Goal: Communication & Community: Answer question/provide support

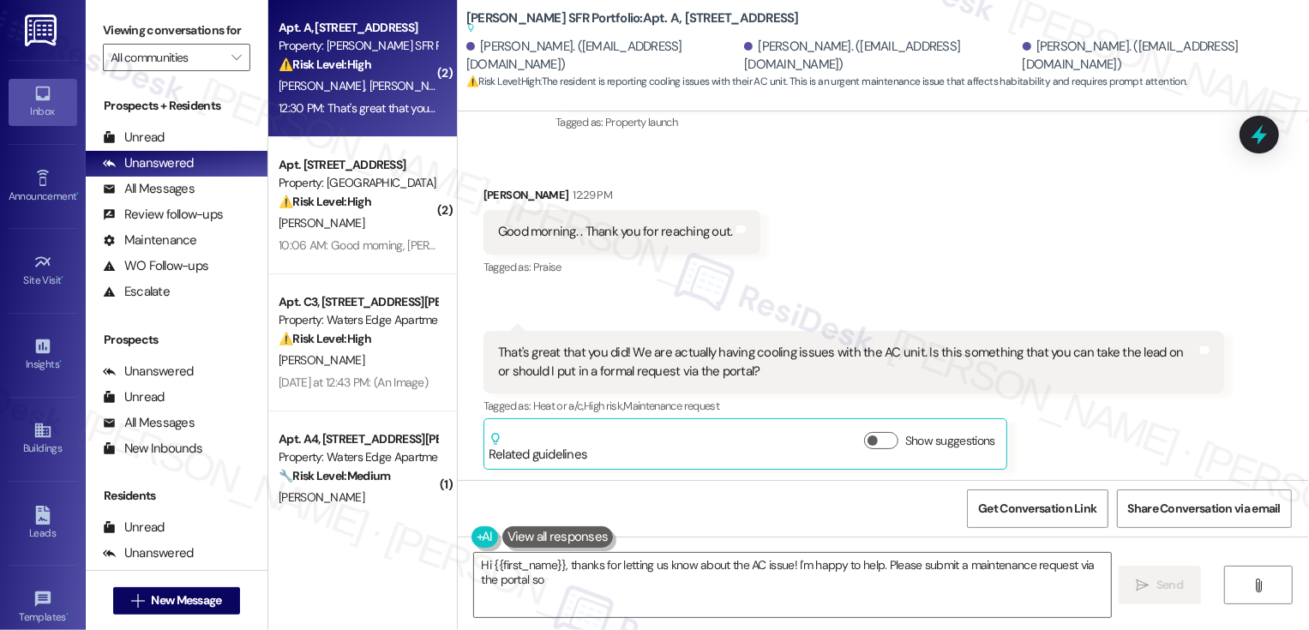
scroll to position [314, 0]
type textarea "Hi {{first_name}}, thanks for letting us know about the AC issue! I'm happy to …"
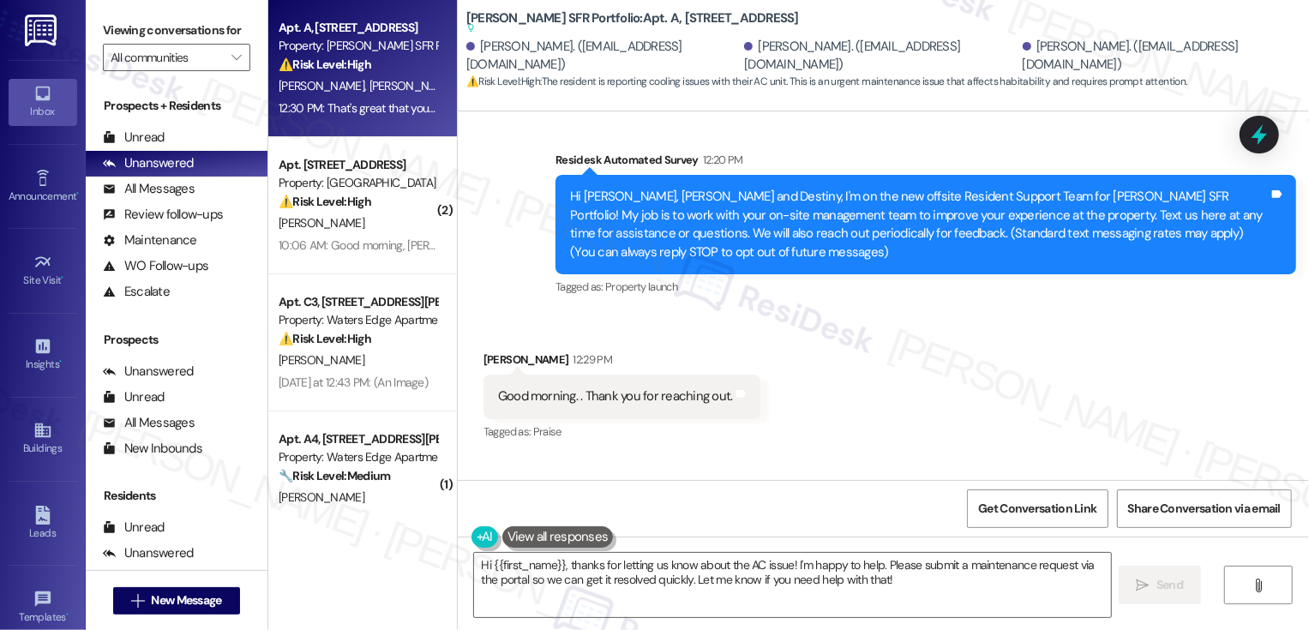
scroll to position [315, 0]
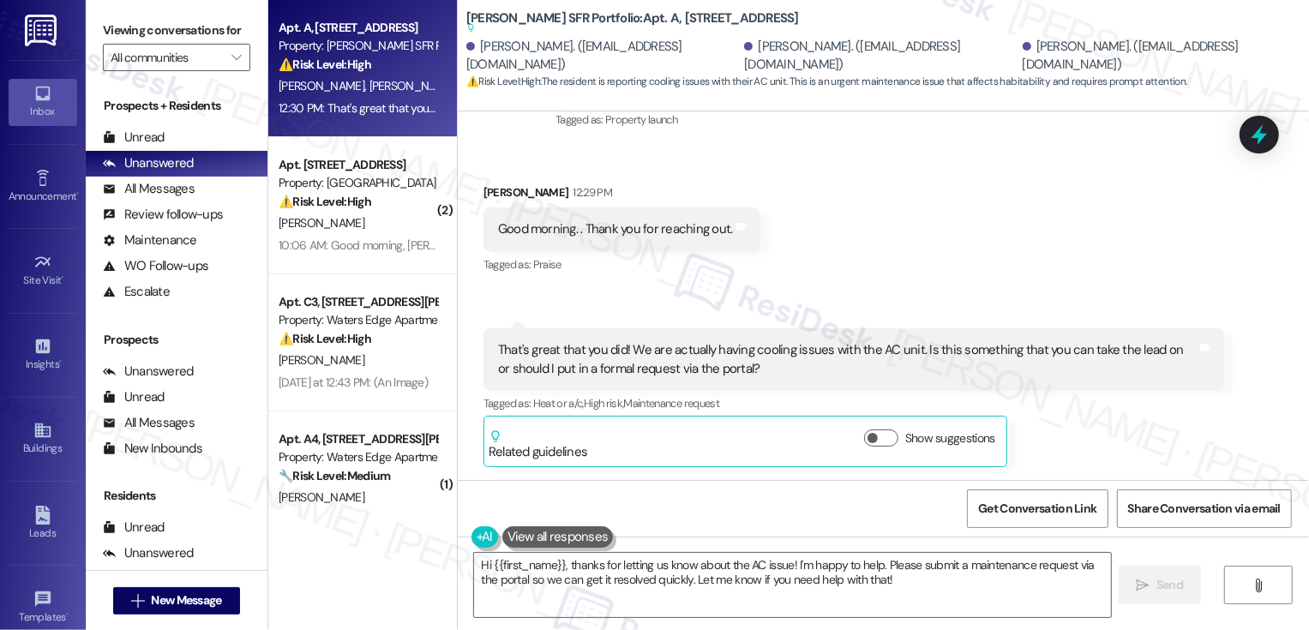
click at [642, 19] on b "Leora SFR Portfolio: Apt. A, 3530 Southgate Way Suggested actions and notes ava…" at bounding box center [632, 23] width 333 height 28
drag, startPoint x: 603, startPoint y: 19, endPoint x: 782, endPoint y: 20, distance: 179.2
click at [782, 21] on div "Leora SFR Portfolio: Apt. A, 3530 Southgate Way Suggested actions and notes ava…" at bounding box center [637, 23] width 343 height 21
copy b "3530 Southgate Way"
drag, startPoint x: 626, startPoint y: 346, endPoint x: 920, endPoint y: 347, distance: 294.0
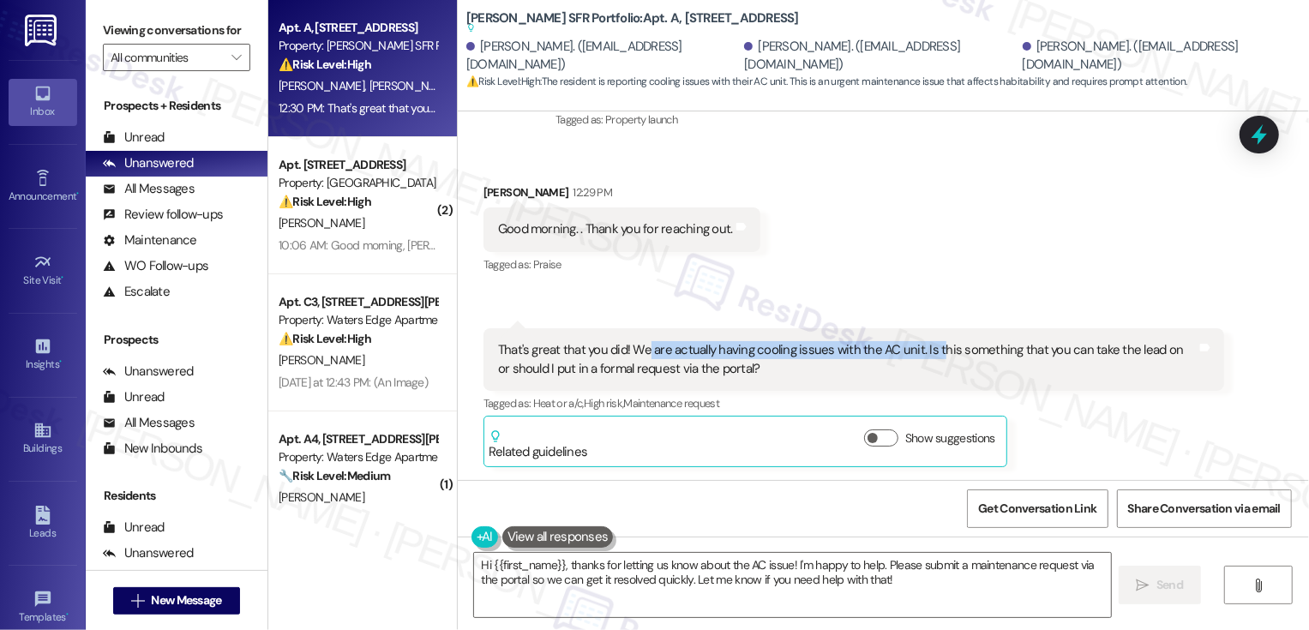
click at [920, 348] on div "That's great that you did! We are actually having cooling issues with the AC un…" at bounding box center [847, 359] width 699 height 37
copy div "e are actually having cooling issues with the AC unit. Is"
click at [960, 211] on div "Received via SMS Ketra Parson 12:29 PM Good morning. . Thank you for reaching o…" at bounding box center [883, 312] width 851 height 334
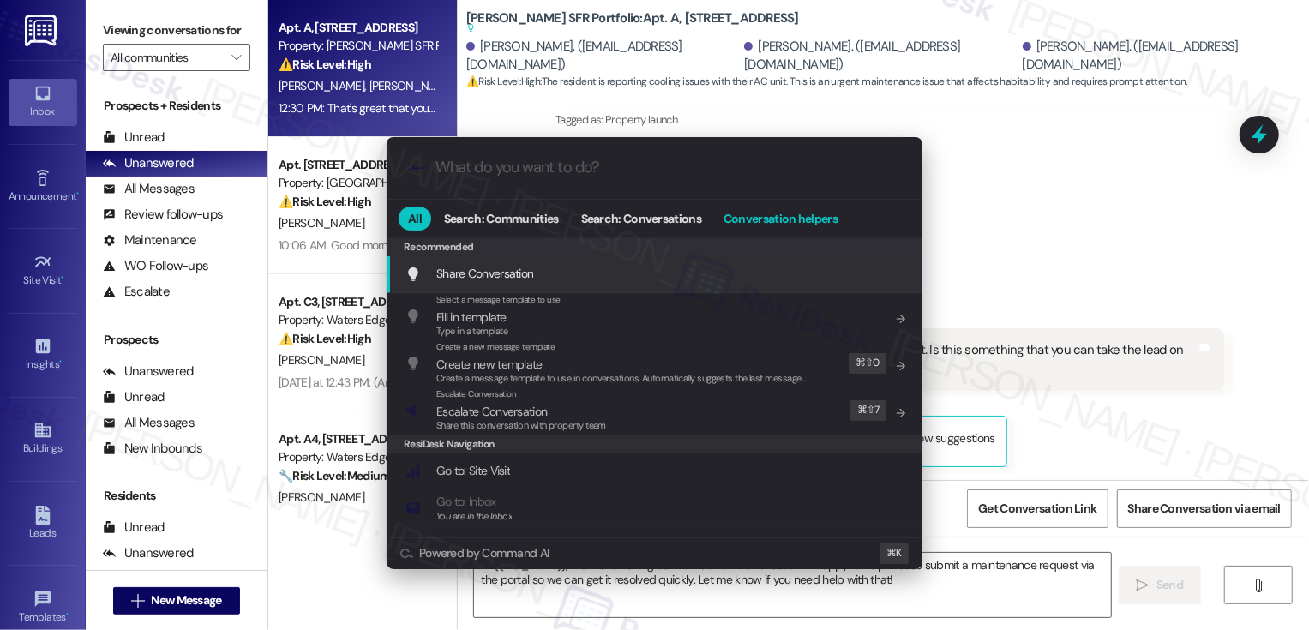
click at [794, 217] on span "Conversation helpers" at bounding box center [781, 219] width 114 height 12
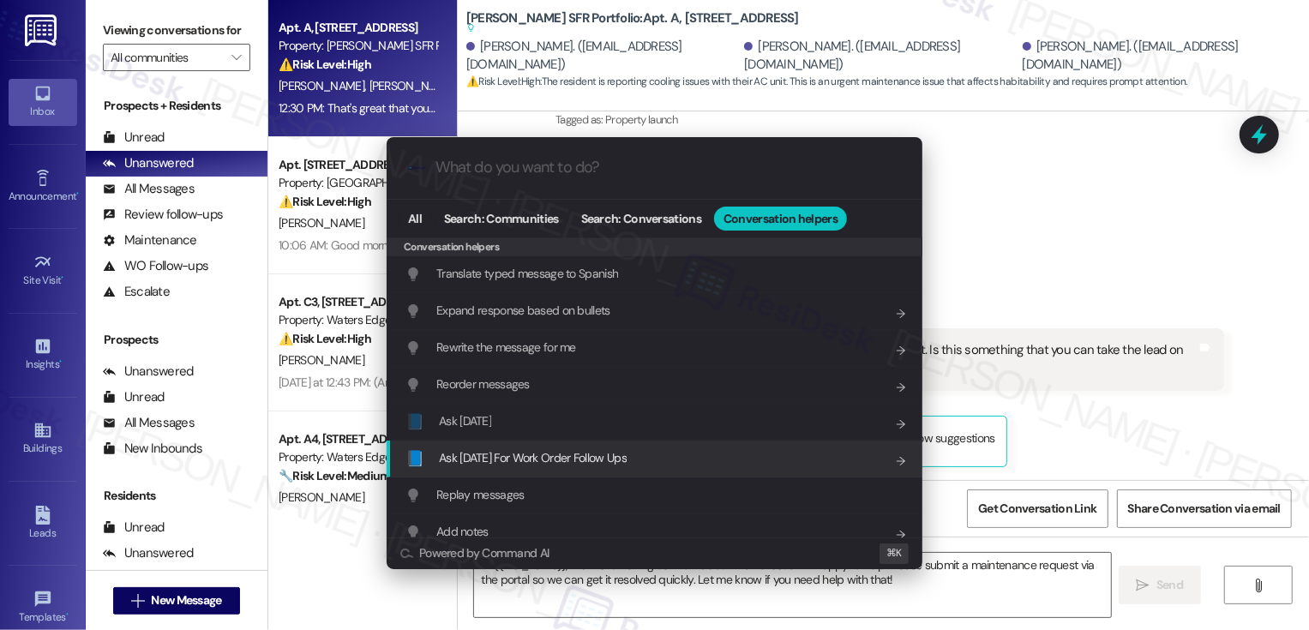
click at [519, 455] on span "Ask Friday For Work Order Follow Ups" at bounding box center [533, 457] width 188 height 15
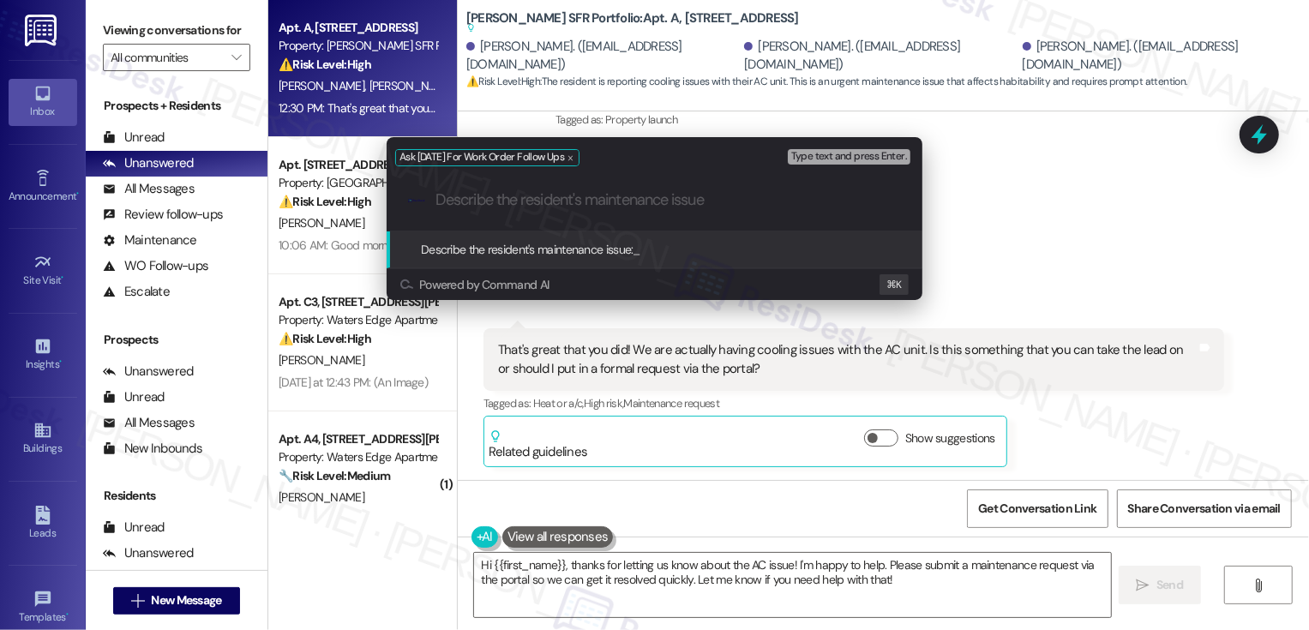
paste input "e are actually having cooling issues with the AC unit. Is"
click at [437, 198] on input "e are actually having cooling issues with the AC unit. Is" at bounding box center [661, 200] width 452 height 18
type input "We are actually having cooling issues with the AC unit. Is"
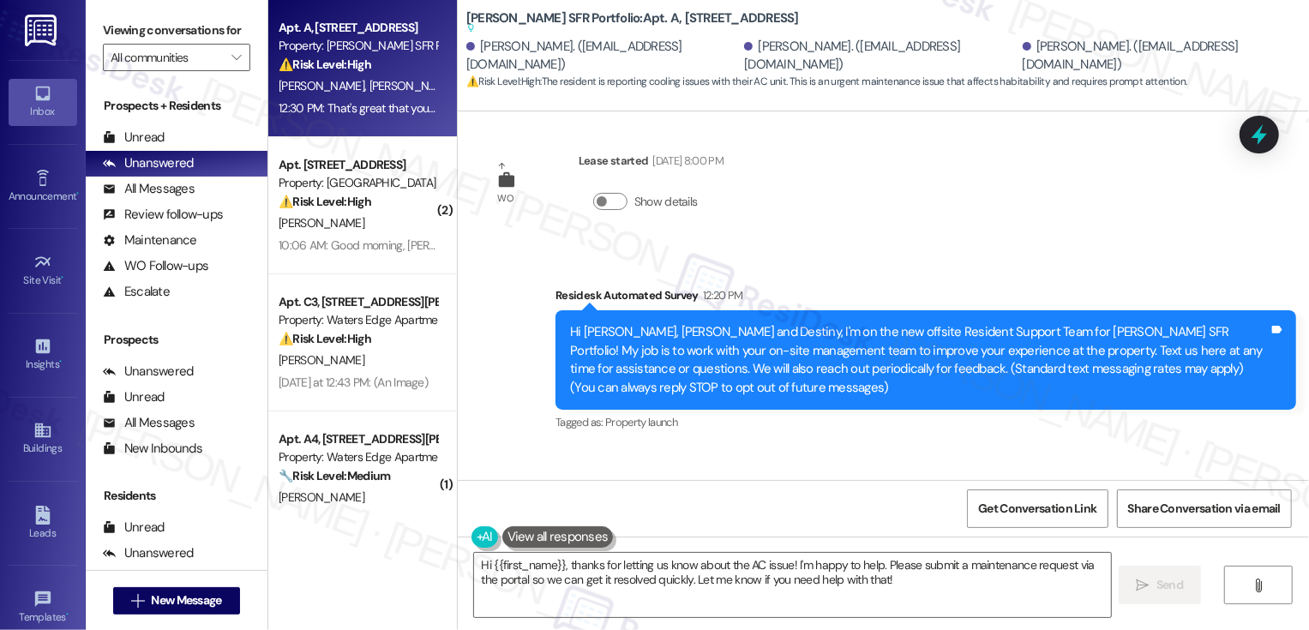
scroll to position [147, 0]
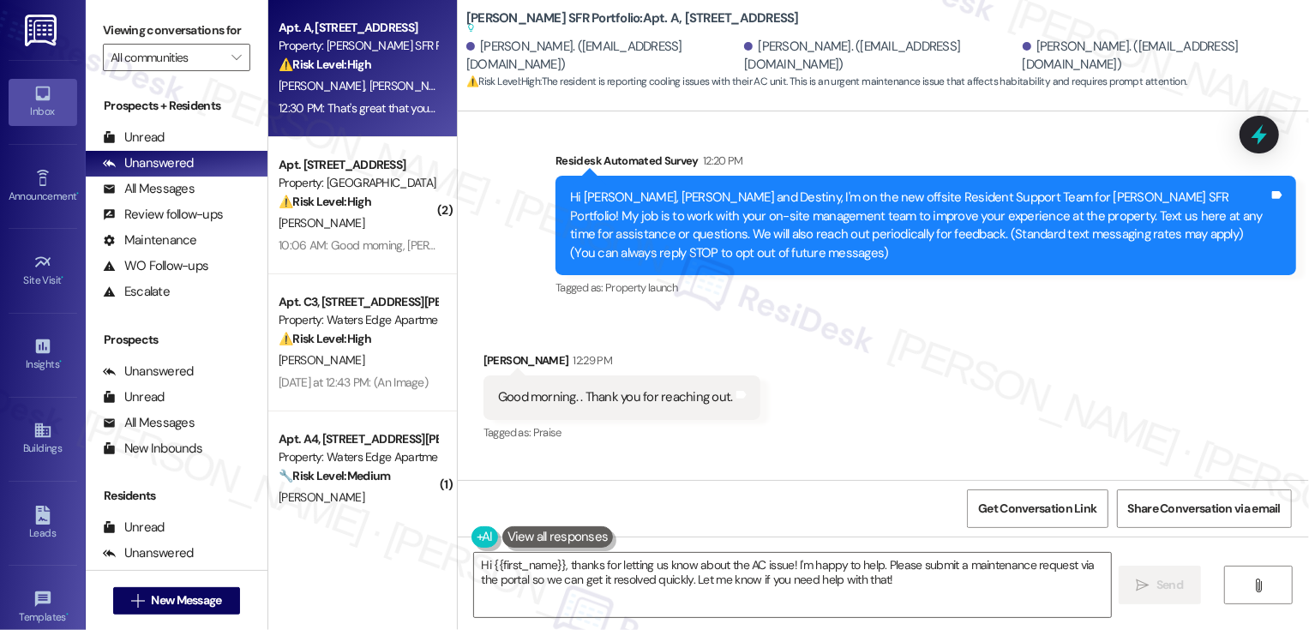
click at [484, 361] on div "Ketra Parson 12:29 PM" at bounding box center [621, 363] width 277 height 24
copy div "Ketra"
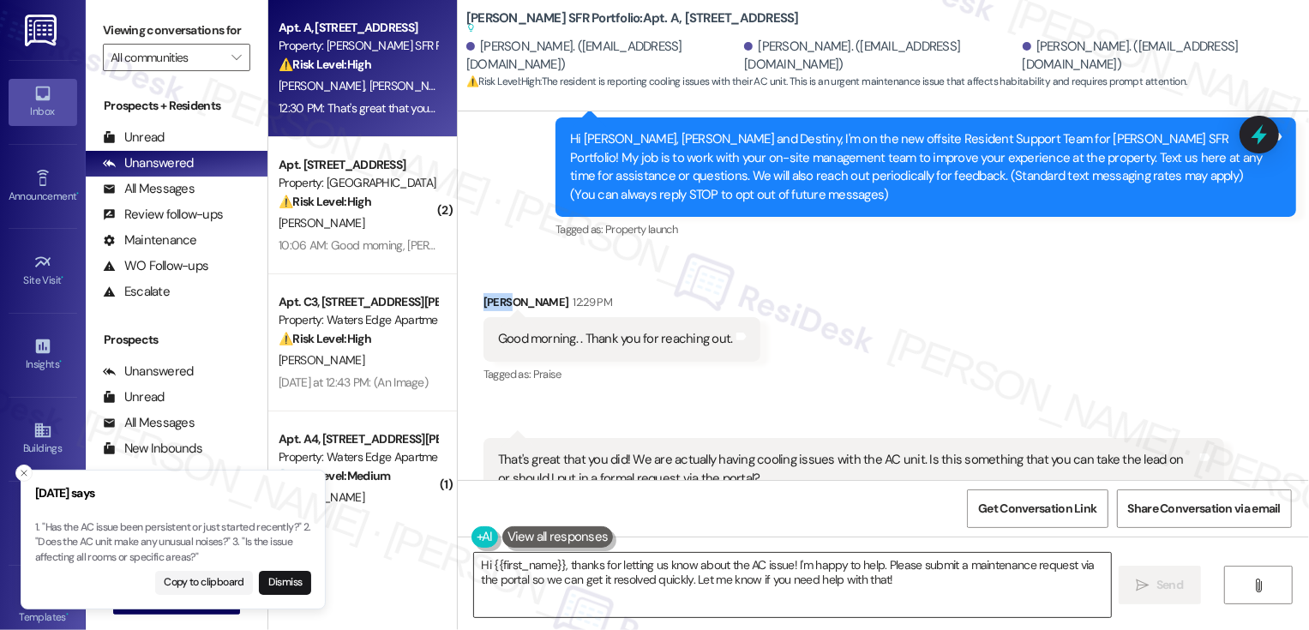
scroll to position [244, 0]
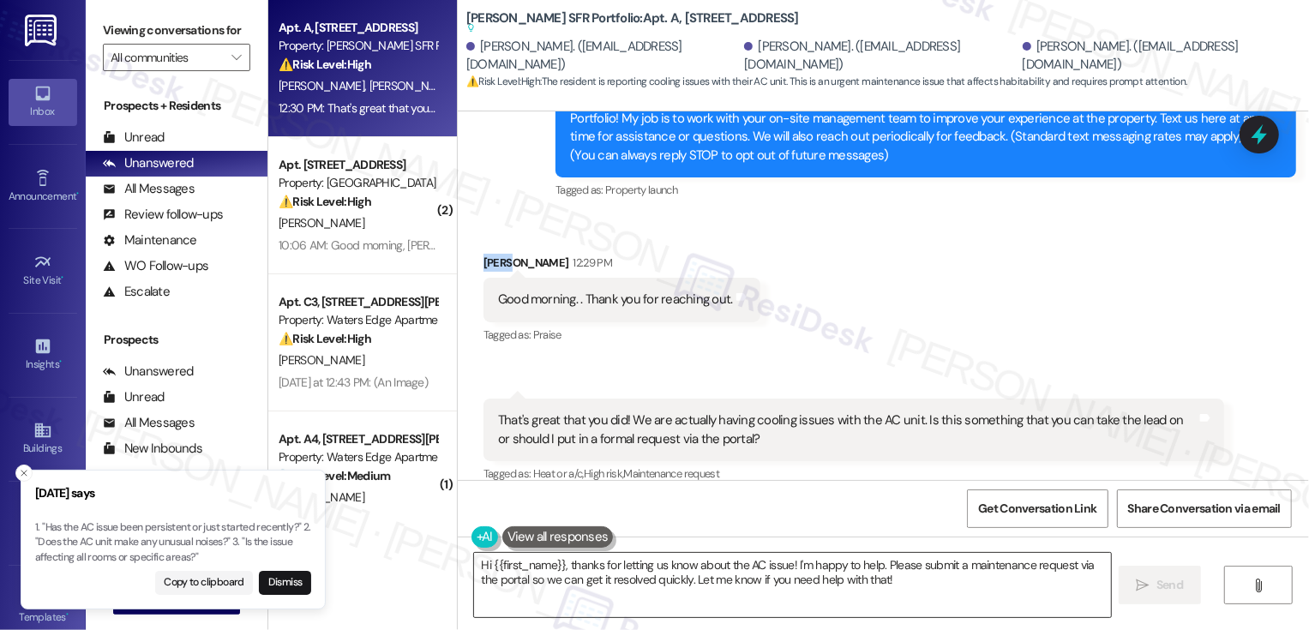
click at [528, 567] on textarea "Hi {{first_name}}, thanks for letting us know about the AC issue! I'm happy to …" at bounding box center [792, 585] width 637 height 64
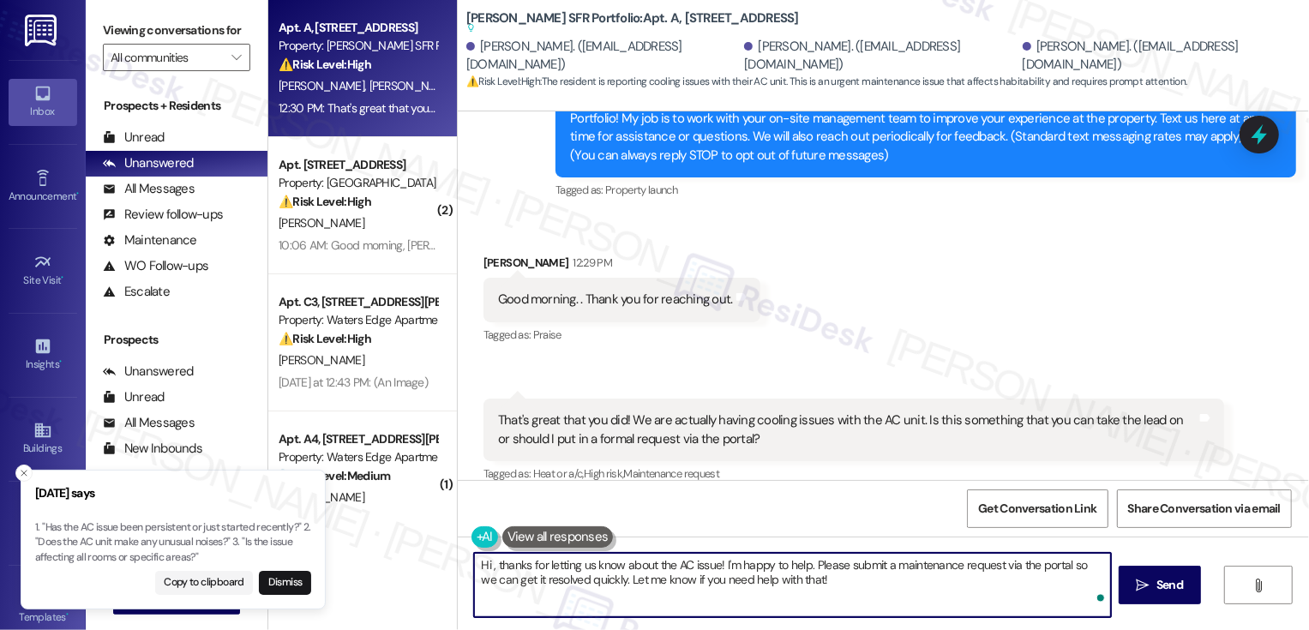
paste textarea "Ketra"
click at [714, 568] on textarea "Hi Ketra, it's great to meet you! Thanks for letting us know about the AC issue…" at bounding box center [792, 585] width 637 height 64
drag, startPoint x: 858, startPoint y: 562, endPoint x: 944, endPoint y: 593, distance: 91.1
click at [944, 593] on textarea "Hi Ketra, it's great to meet you! Thanks for letting me know about the AC issue…" at bounding box center [792, 585] width 637 height 64
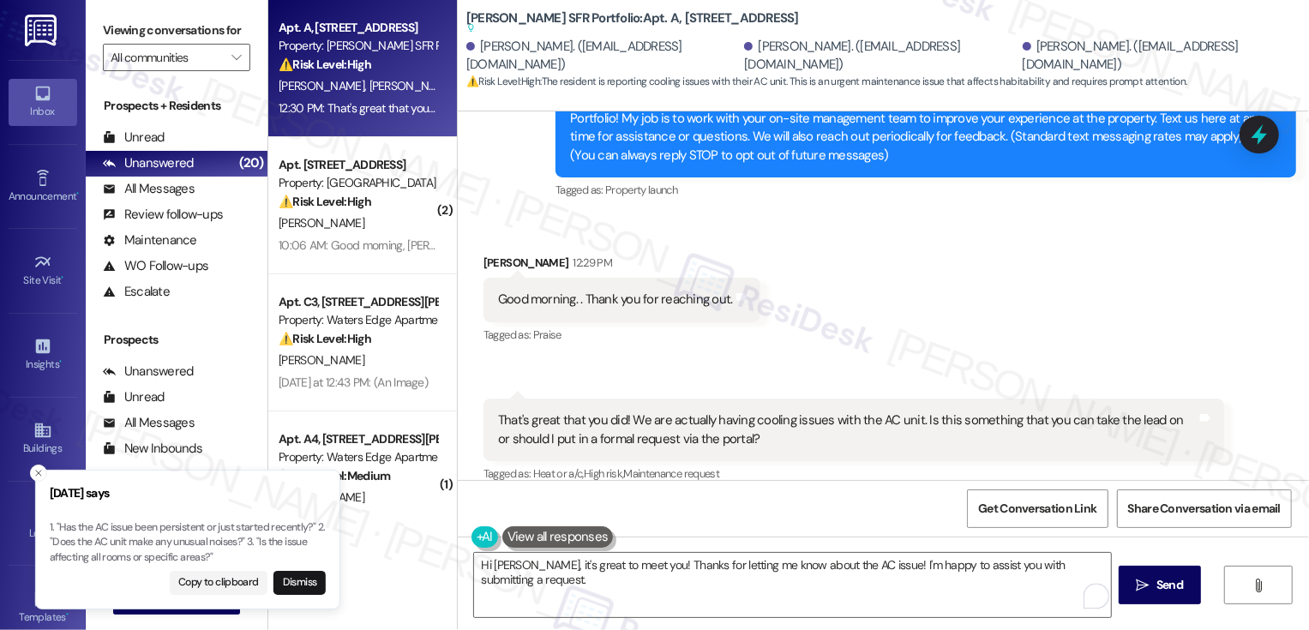
drag, startPoint x: 46, startPoint y: 525, endPoint x: 187, endPoint y: 513, distance: 141.2
click at [187, 520] on p "1. "Has the AC issue been persistent or just started recently?" 2. "Does the AC…" at bounding box center [188, 542] width 276 height 45
click at [137, 544] on p "1. "Has the AC issue been persistent or just started recently?" 2. "Does the AC…" at bounding box center [173, 542] width 276 height 45
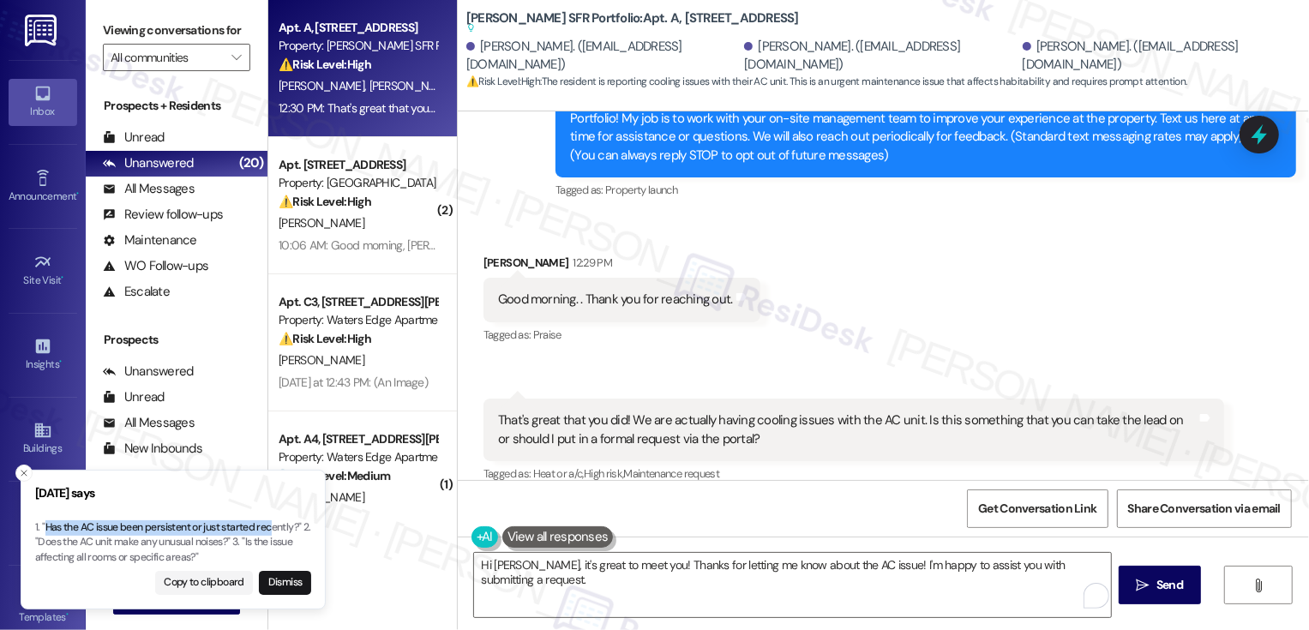
drag, startPoint x: 46, startPoint y: 525, endPoint x: 273, endPoint y: 528, distance: 226.3
click at [273, 527] on p "1. "Has the AC issue been persistent or just started recently?" 2. "Does the AC…" at bounding box center [173, 542] width 276 height 45
click at [1006, 574] on textarea "Hi Ketra, it's great to meet you! Thanks for letting me know about the AC issue…" at bounding box center [792, 585] width 637 height 64
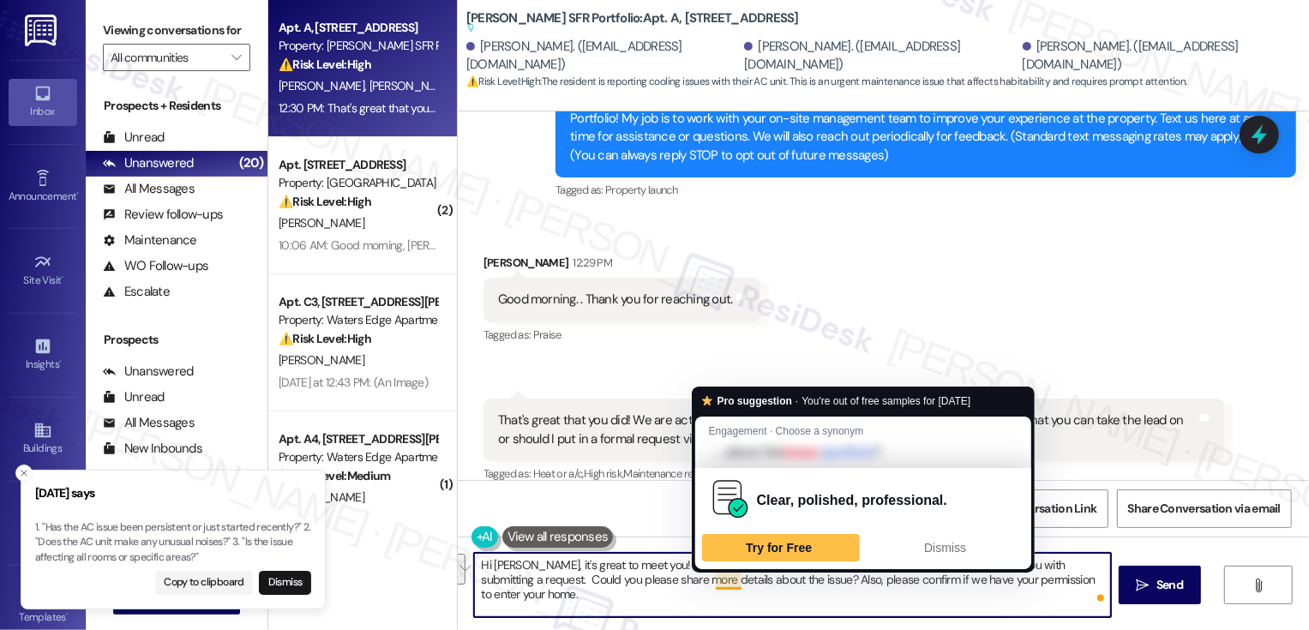
click at [825, 586] on textarea "Hi Ketra, it's great to meet you! Thanks for letting me know about the AC issue…" at bounding box center [792, 585] width 637 height 64
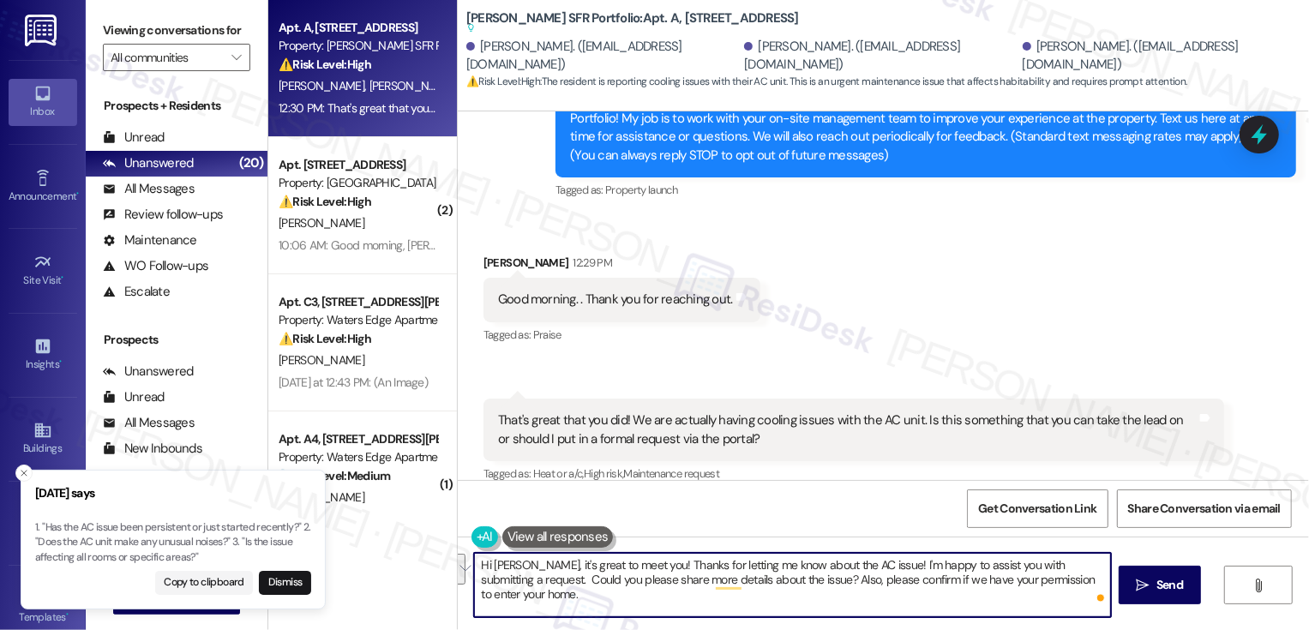
paste textarea "’s great to meet you! Thanks for letting me know about the AC issue. I’d be hap…"
click at [21, 473] on icon "Close toast" at bounding box center [24, 473] width 10 height 10
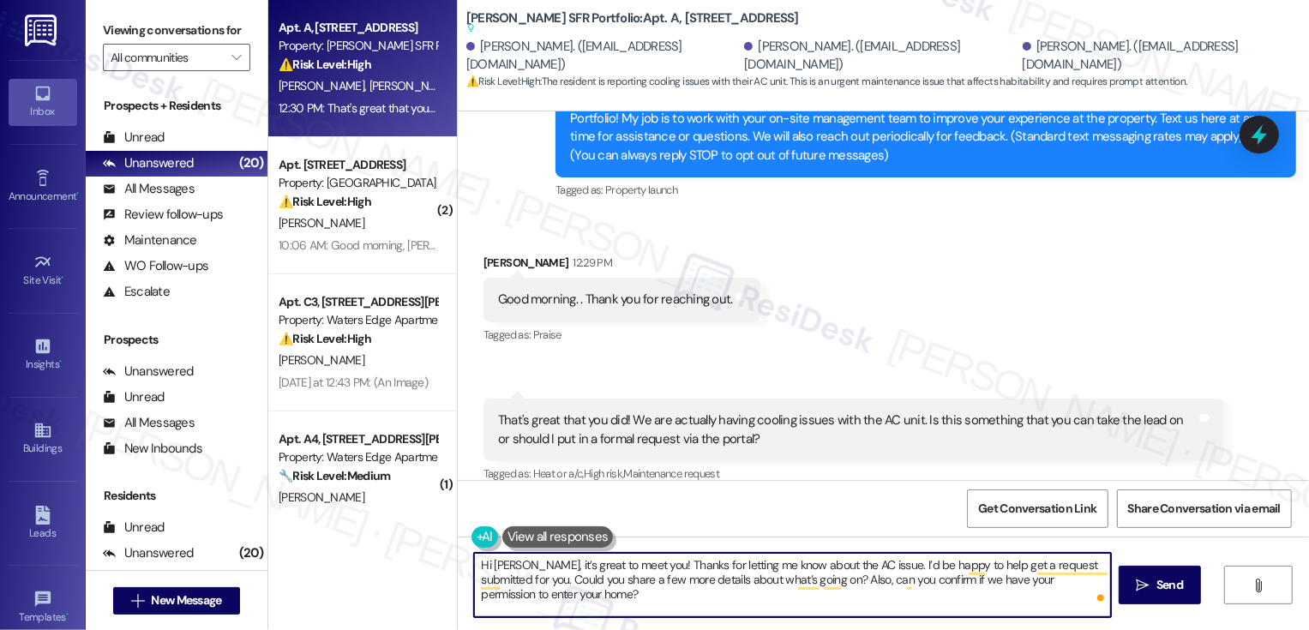
click at [631, 600] on textarea "Hi Ketra, it’s great to meet you! Thanks for letting me know about the AC issue…" at bounding box center [792, 585] width 637 height 64
click at [736, 594] on textarea "Hi Ketra, it’s great to meet you! Thanks for letting me know about the AC issue…" at bounding box center [792, 585] width 637 height 64
click at [1167, 585] on span "Send" at bounding box center [1169, 585] width 27 height 18
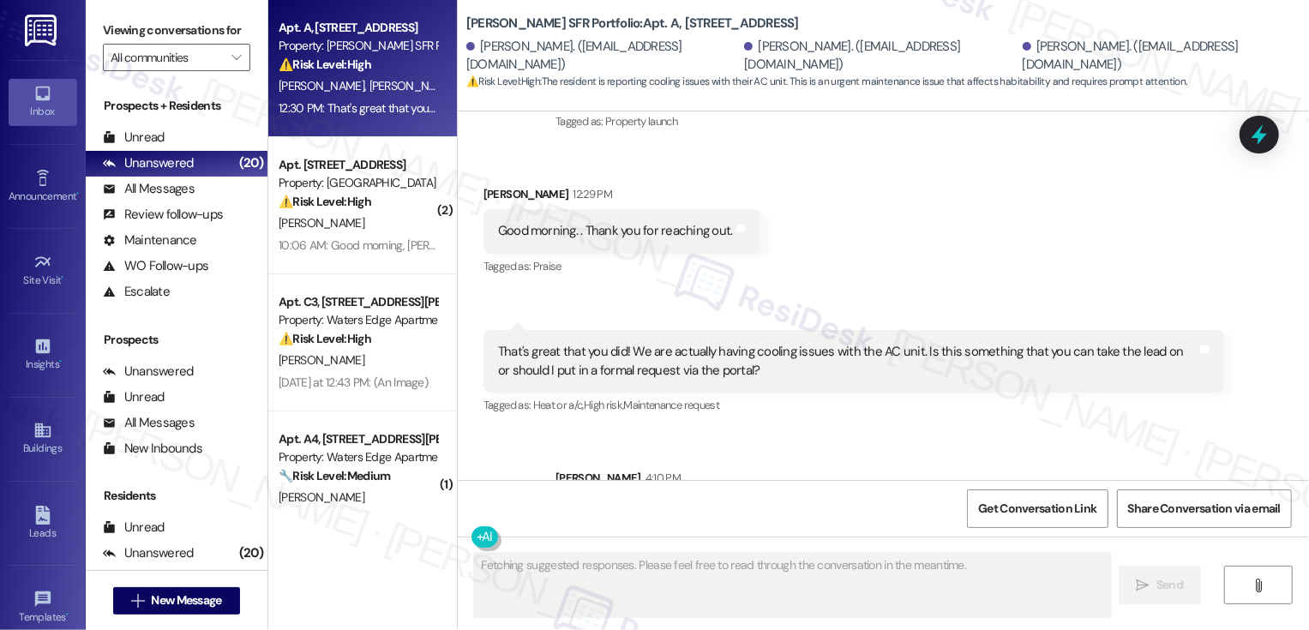
scroll to position [401, 0]
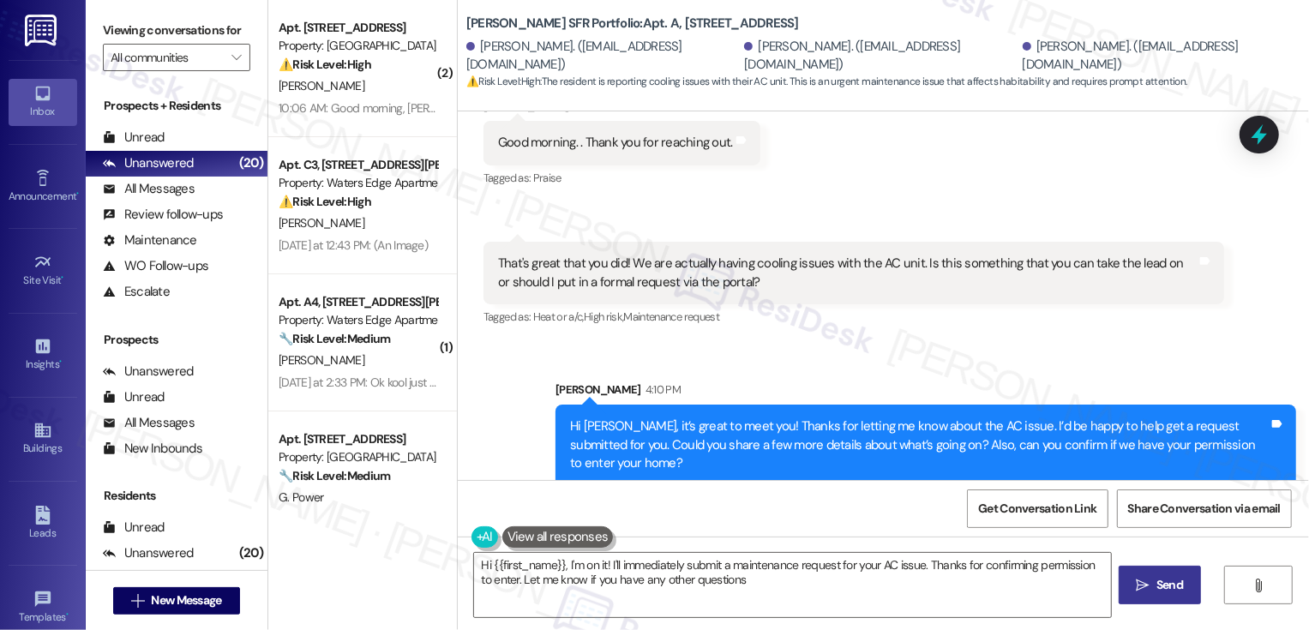
type textarea "Hi {{first_name}}, I'm on it! I'll immediately submit a maintenance request for…"
drag, startPoint x: 708, startPoint y: 263, endPoint x: 904, endPoint y: 263, distance: 196.3
click at [904, 264] on div "That's great that you did! We are actually having cooling issues with the AC un…" at bounding box center [847, 273] width 699 height 37
copy div "aving cooling issues with the AC unit"
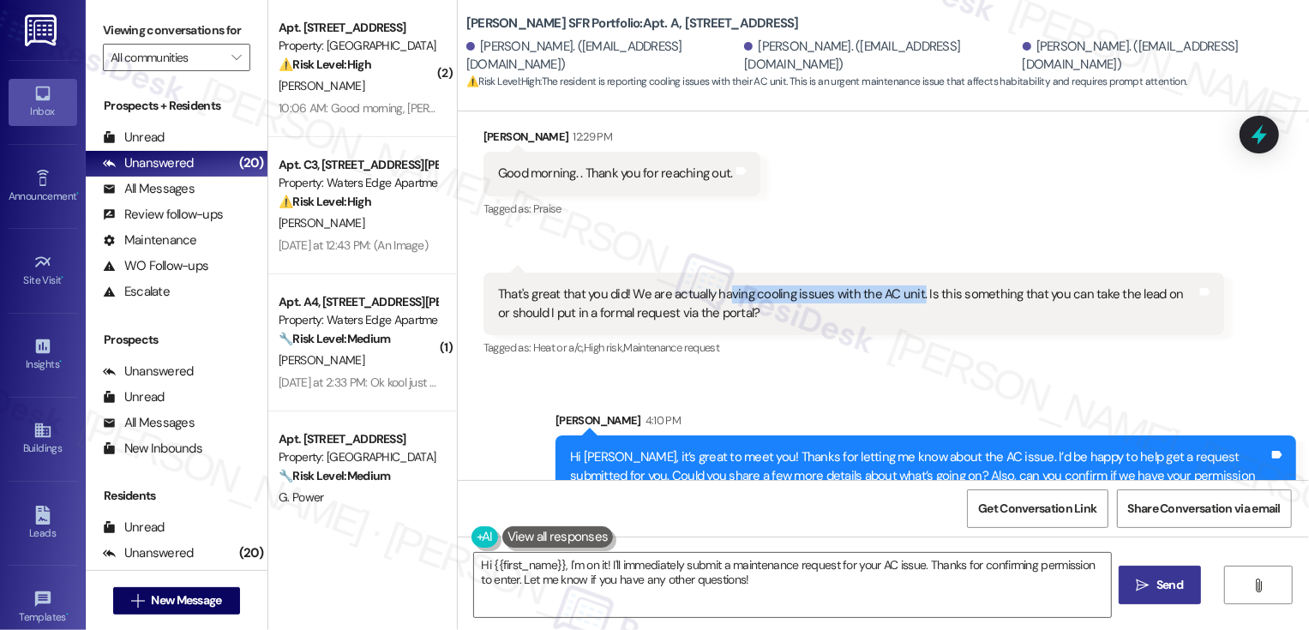
scroll to position [360, 0]
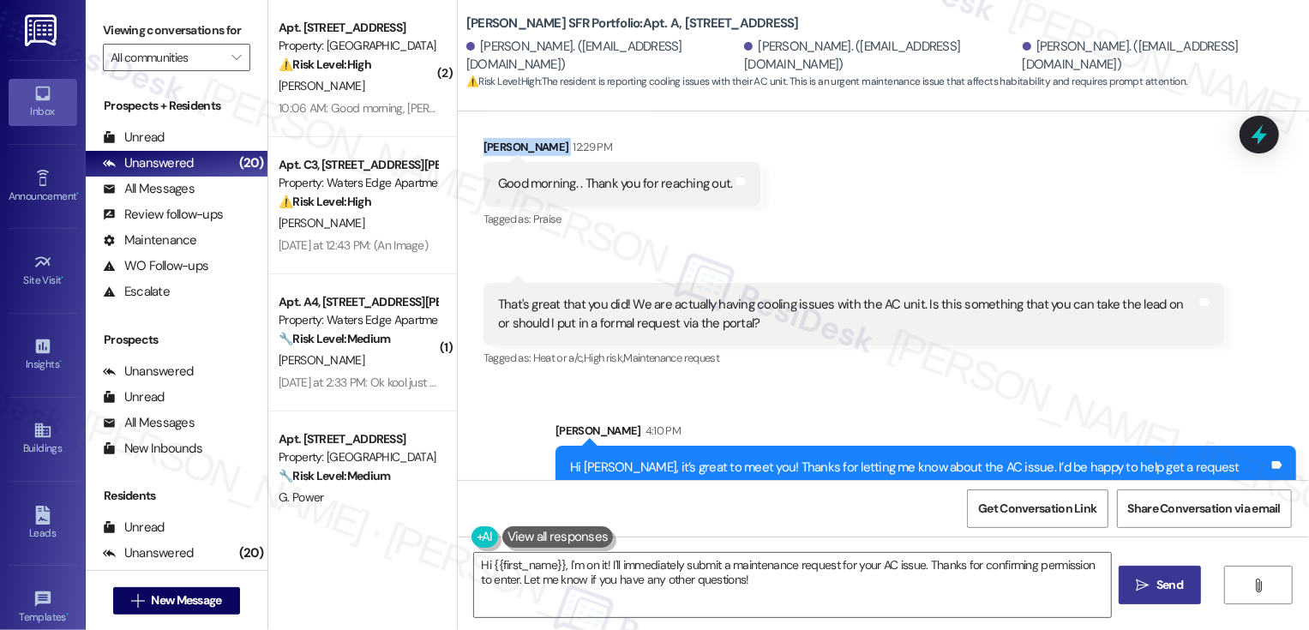
drag, startPoint x: 473, startPoint y: 149, endPoint x: 535, endPoint y: 150, distance: 61.7
click at [535, 150] on div "Ketra Parson 12:29 PM" at bounding box center [621, 150] width 277 height 24
copy div "Ketra Parson"
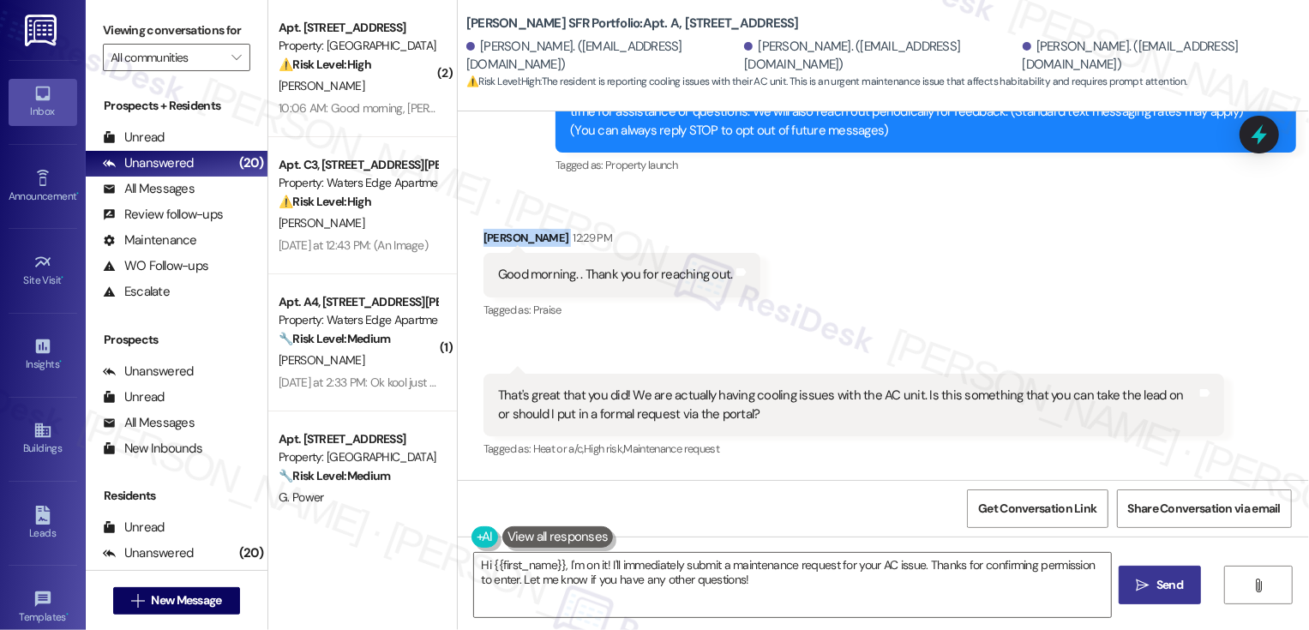
scroll to position [401, 0]
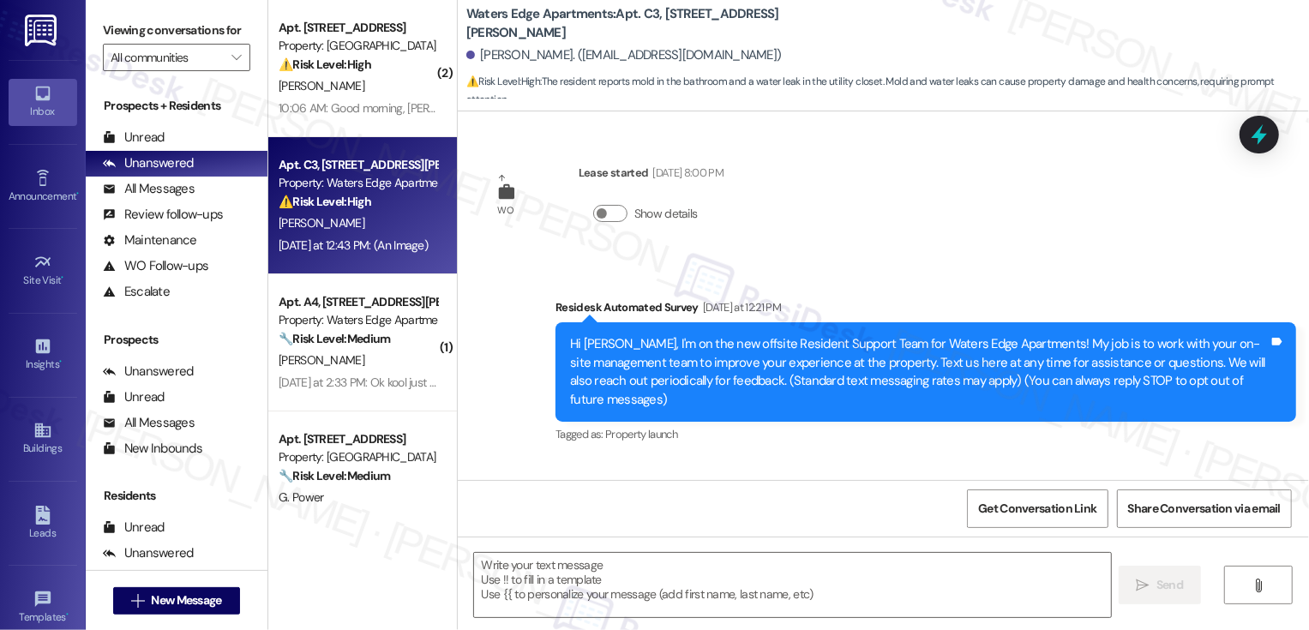
scroll to position [827, 0]
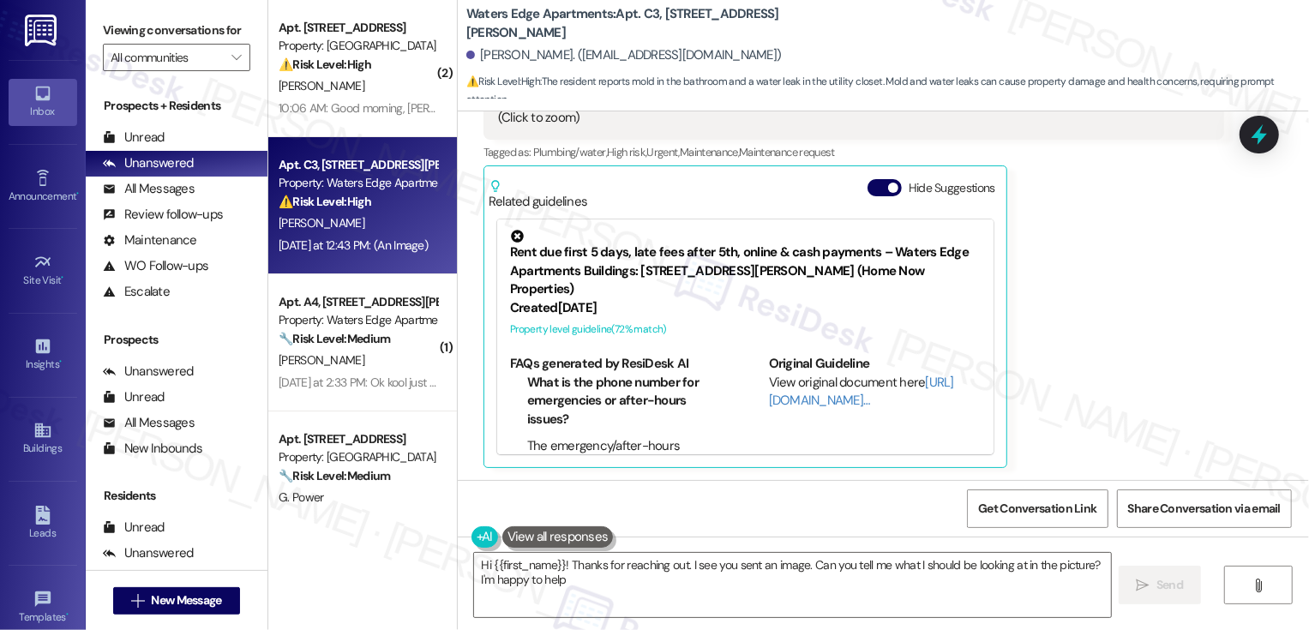
type textarea "Hi {{first_name}}! Thanks for reaching out. I see you sent an image. Can you te…"
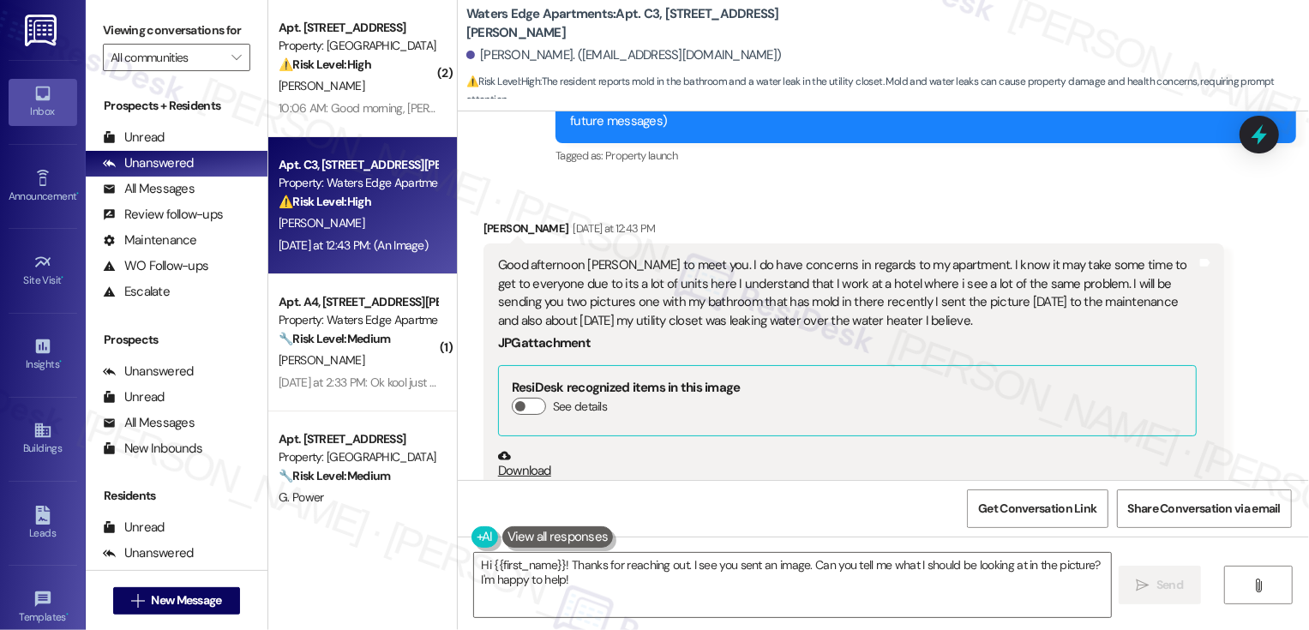
scroll to position [283, 0]
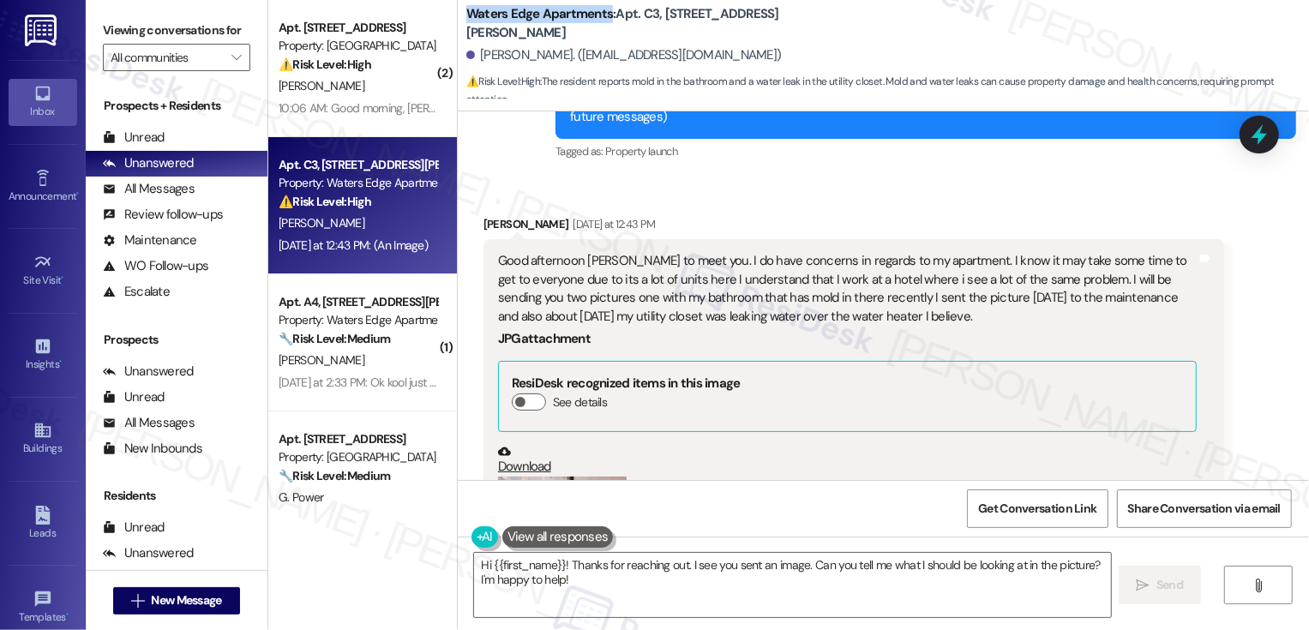
drag, startPoint x: 456, startPoint y: 22, endPoint x: 596, endPoint y: 30, distance: 139.9
click at [596, 30] on b "Waters Edge Apartments: Apt. C3, [STREET_ADDRESS][PERSON_NAME]" at bounding box center [637, 23] width 343 height 37
copy b "Waters Edge Apartments"
click at [626, 23] on b "Waters Edge Apartments: Apt. C3, [STREET_ADDRESS][PERSON_NAME]" at bounding box center [637, 23] width 343 height 37
drag, startPoint x: 652, startPoint y: 23, endPoint x: 748, endPoint y: 33, distance: 96.6
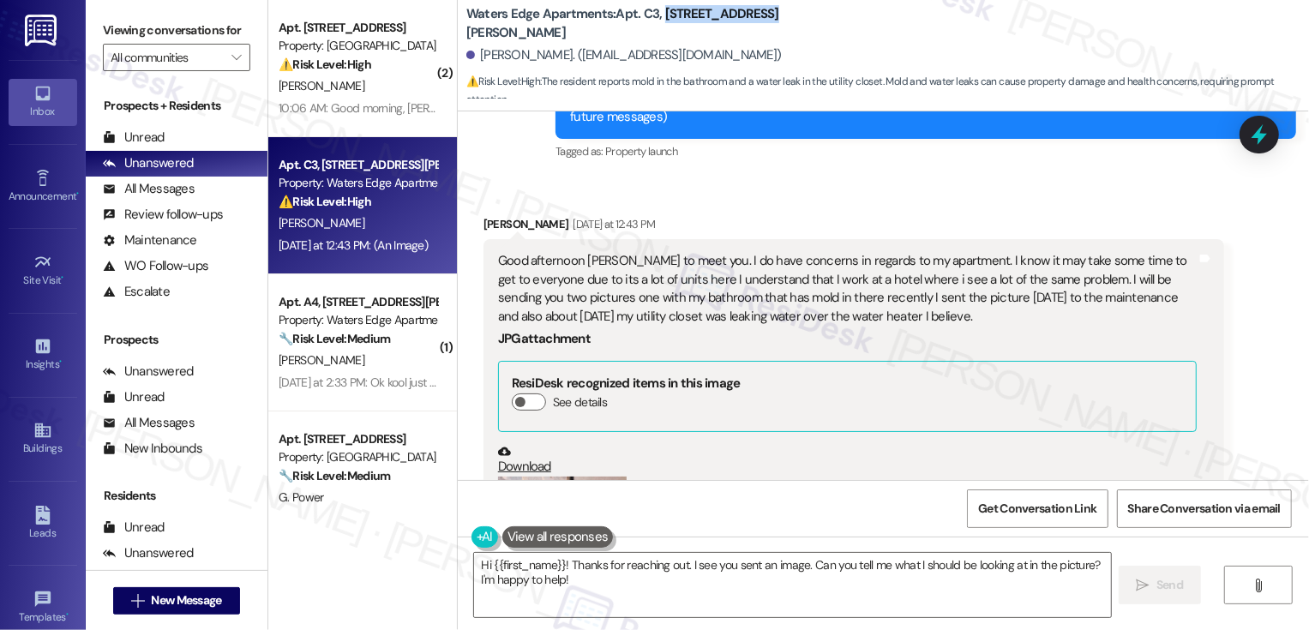
click at [749, 33] on div "Waters Edge Apartments: Apt. C3, [STREET_ADDRESS][PERSON_NAME]" at bounding box center [637, 23] width 343 height 21
copy b "[STREET_ADDRESS][PERSON_NAME]"
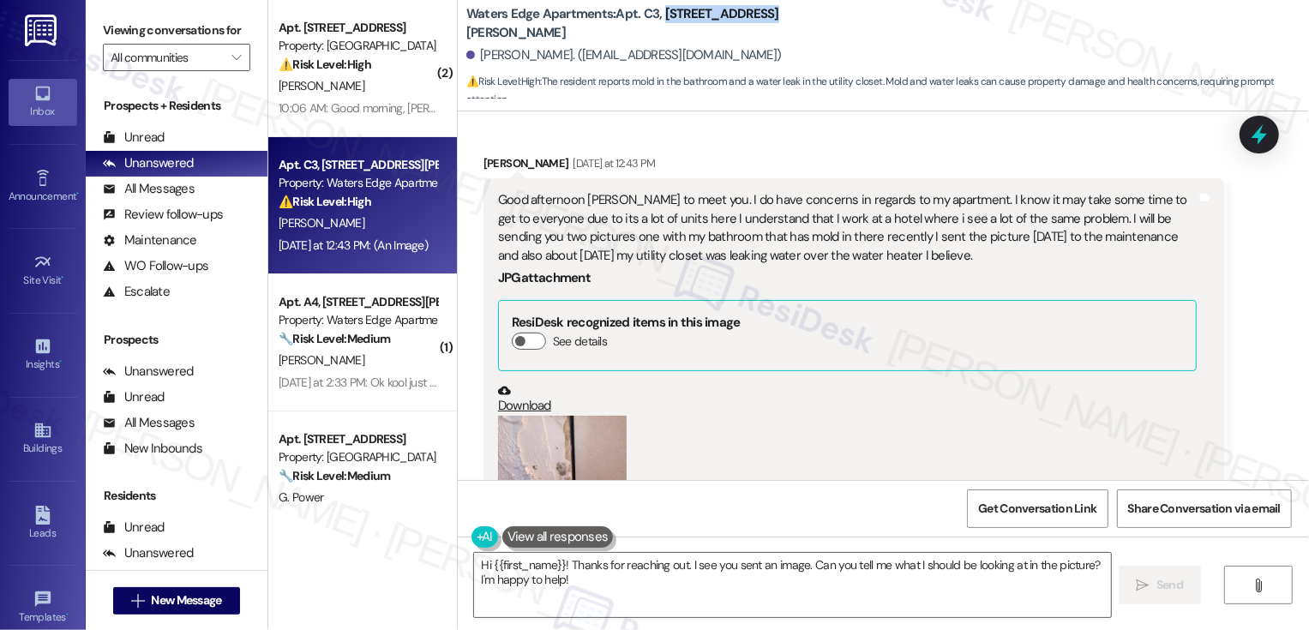
scroll to position [341, 0]
click at [882, 400] on div "Download" at bounding box center [847, 402] width 699 height 31
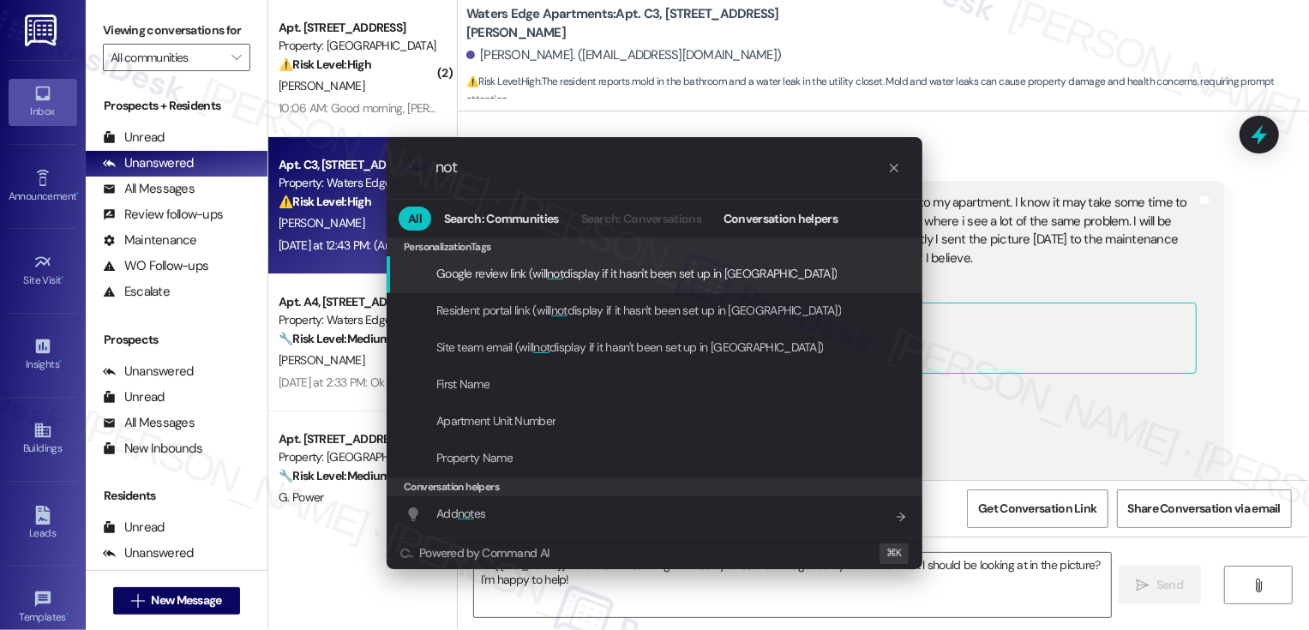
type input "note"
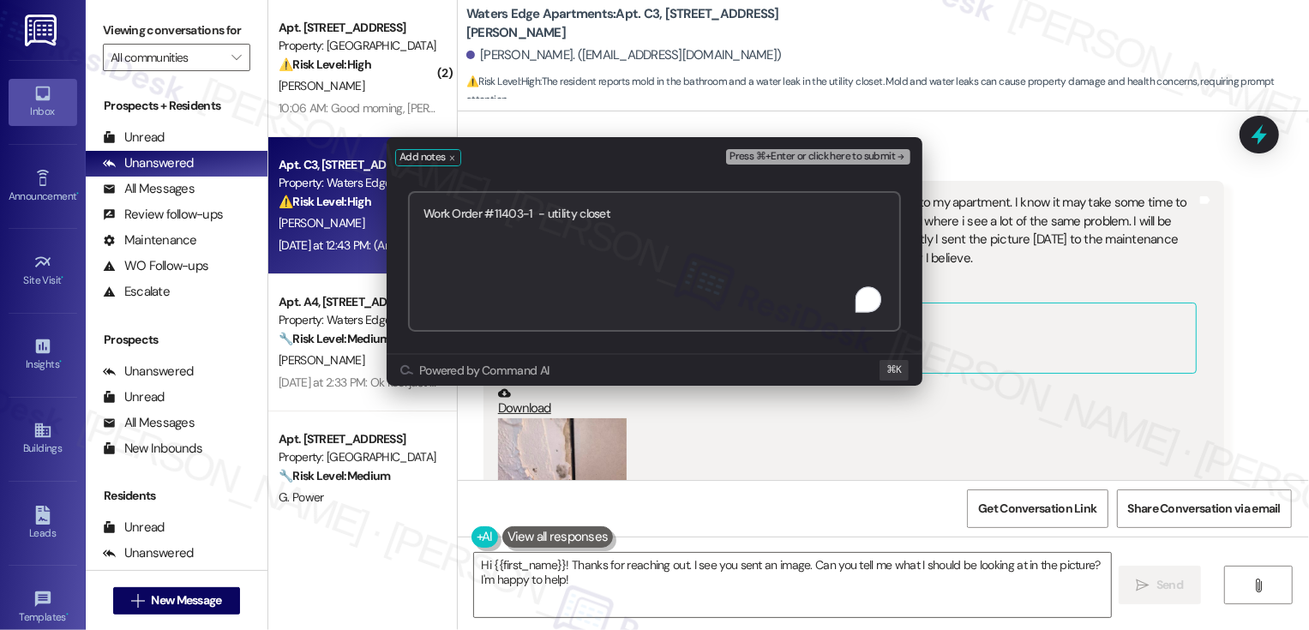
paste textarea "Work Order #11604-1"
type textarea "Work Order #11403-1 - utility closet Work Order #11604-1 - bathtub leak"
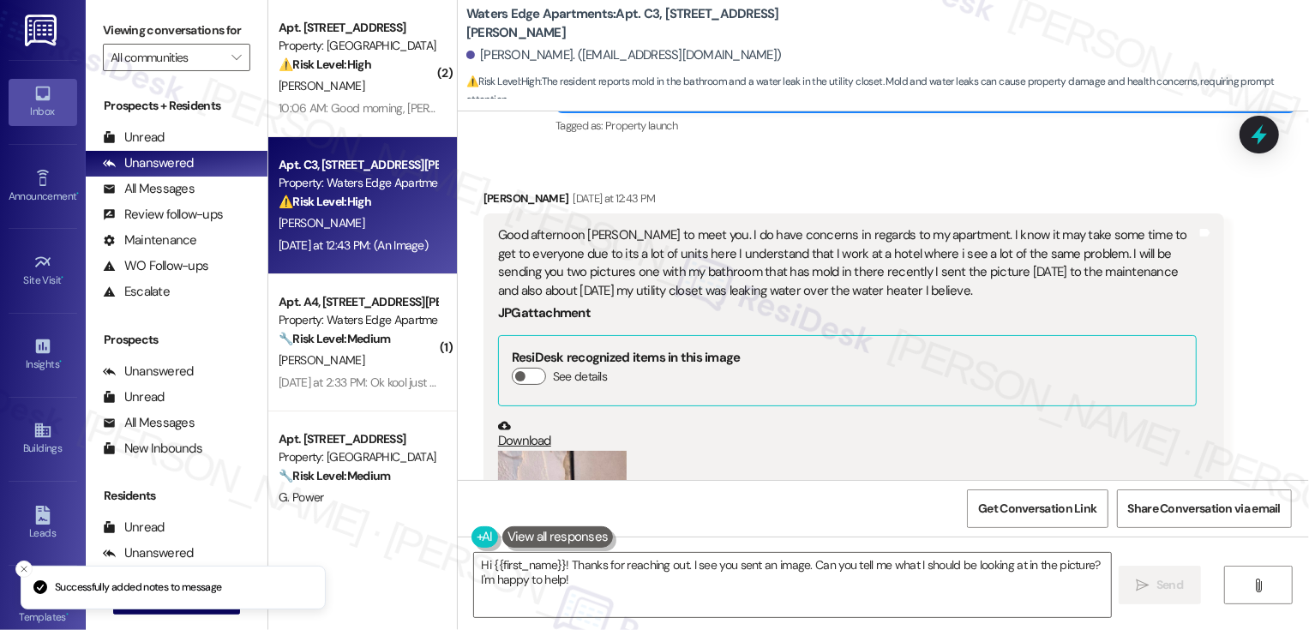
scroll to position [303, 0]
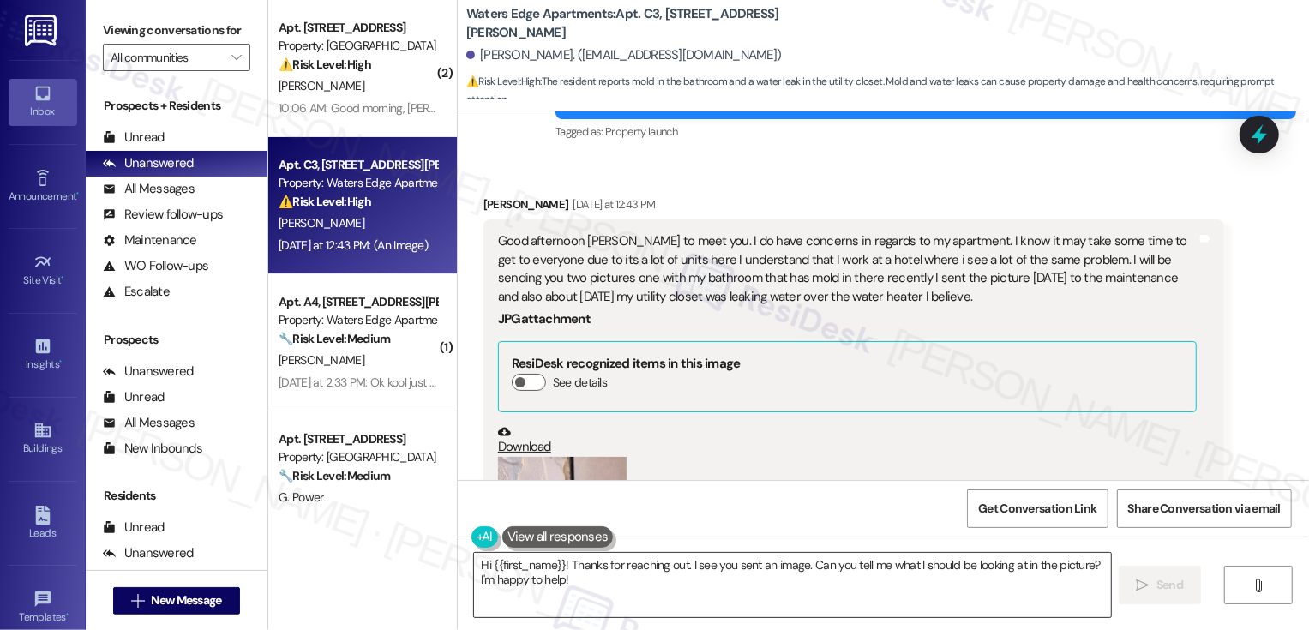
click at [558, 558] on textarea "Hi {{first_name}}! Thanks for reaching out. I see you sent an image. Can you te…" at bounding box center [792, 585] width 637 height 64
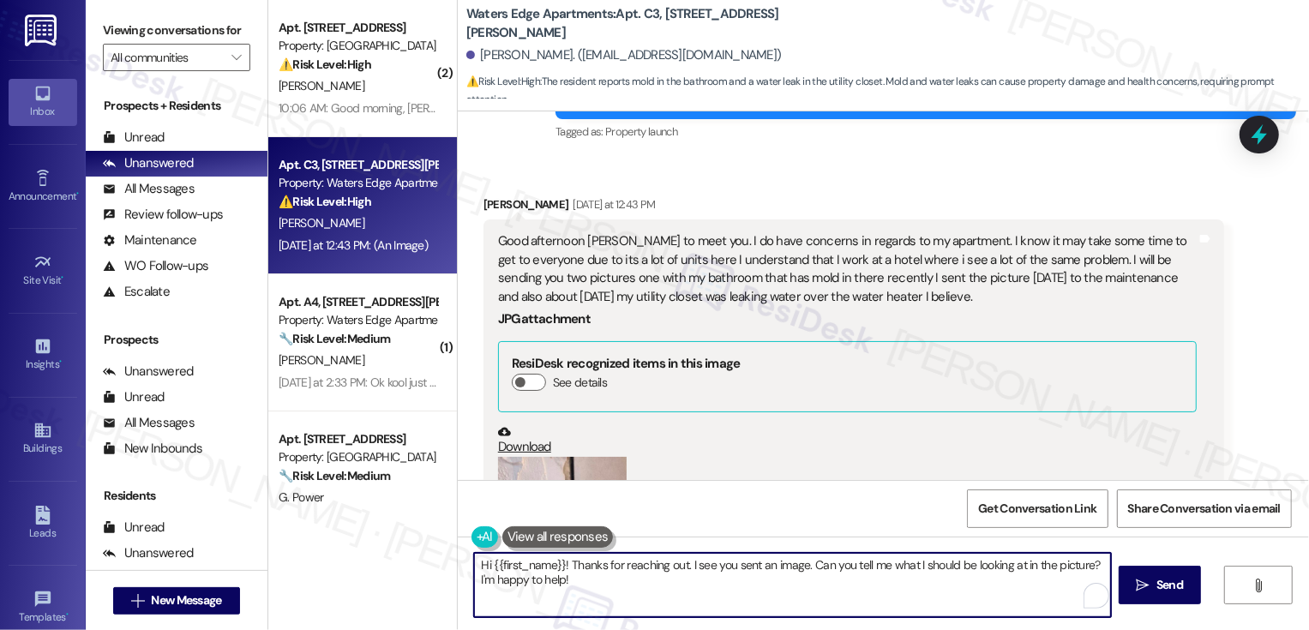
click at [595, 592] on textarea "Hi {{first_name}}! Thanks for reaching out. I see you sent an image. Can you te…" at bounding box center [792, 585] width 637 height 64
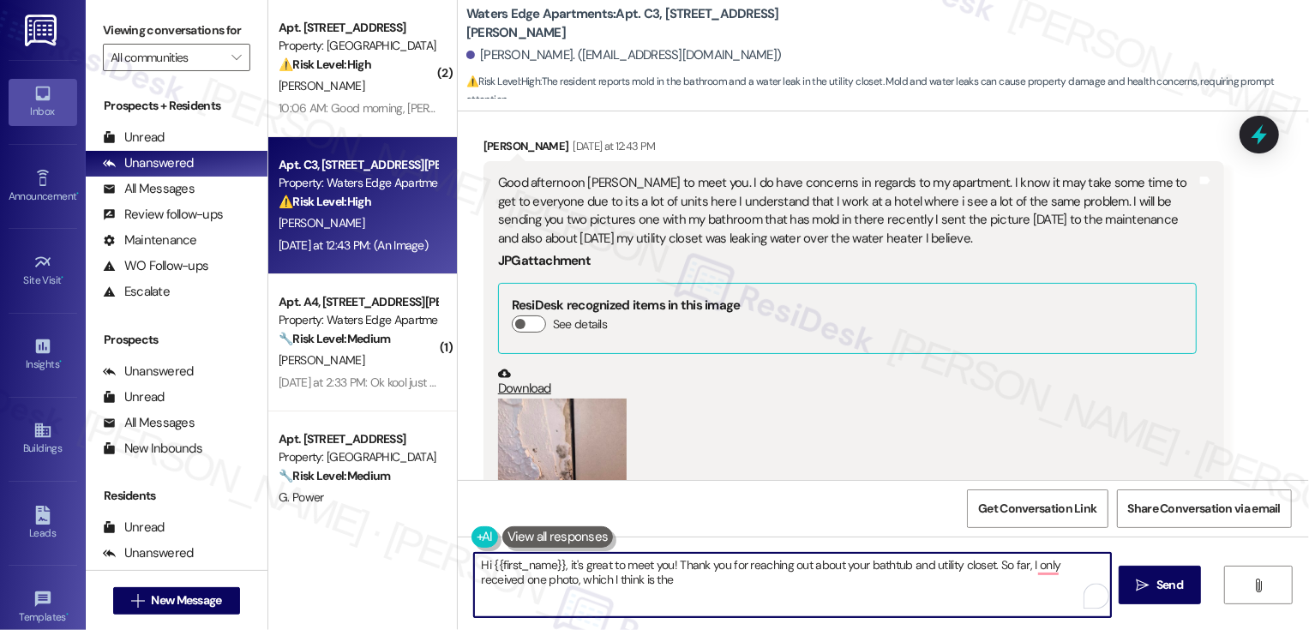
scroll to position [429, 0]
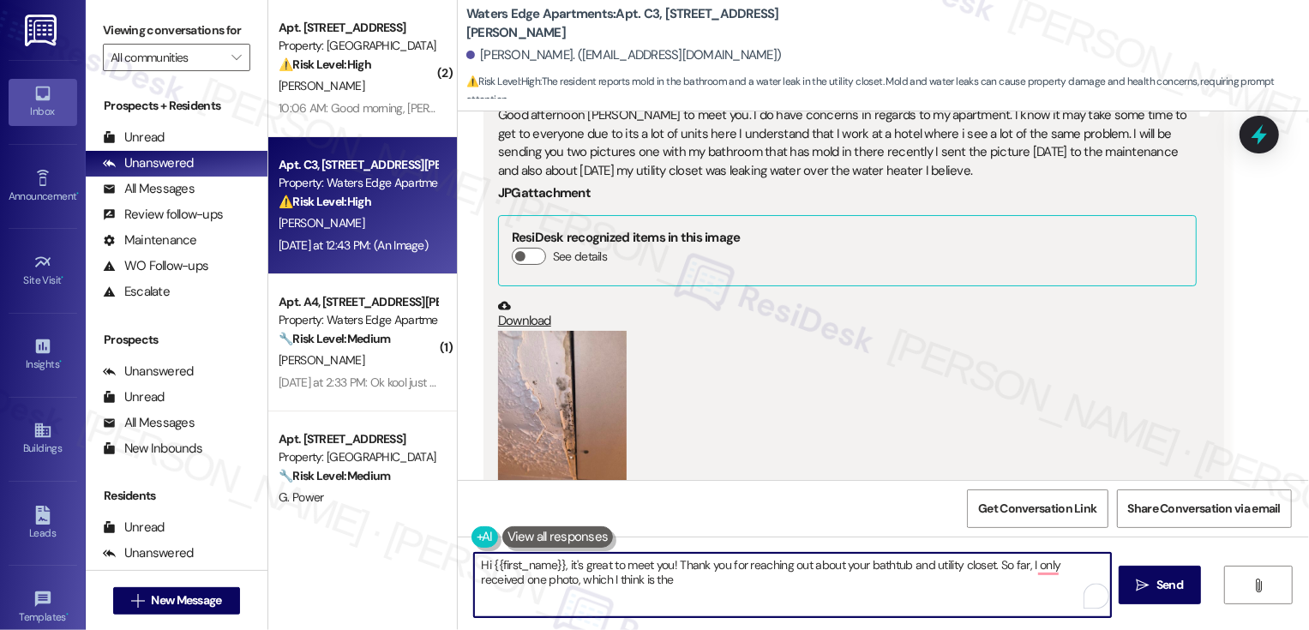
click at [570, 375] on button "Zoom image" at bounding box center [562, 416] width 129 height 171
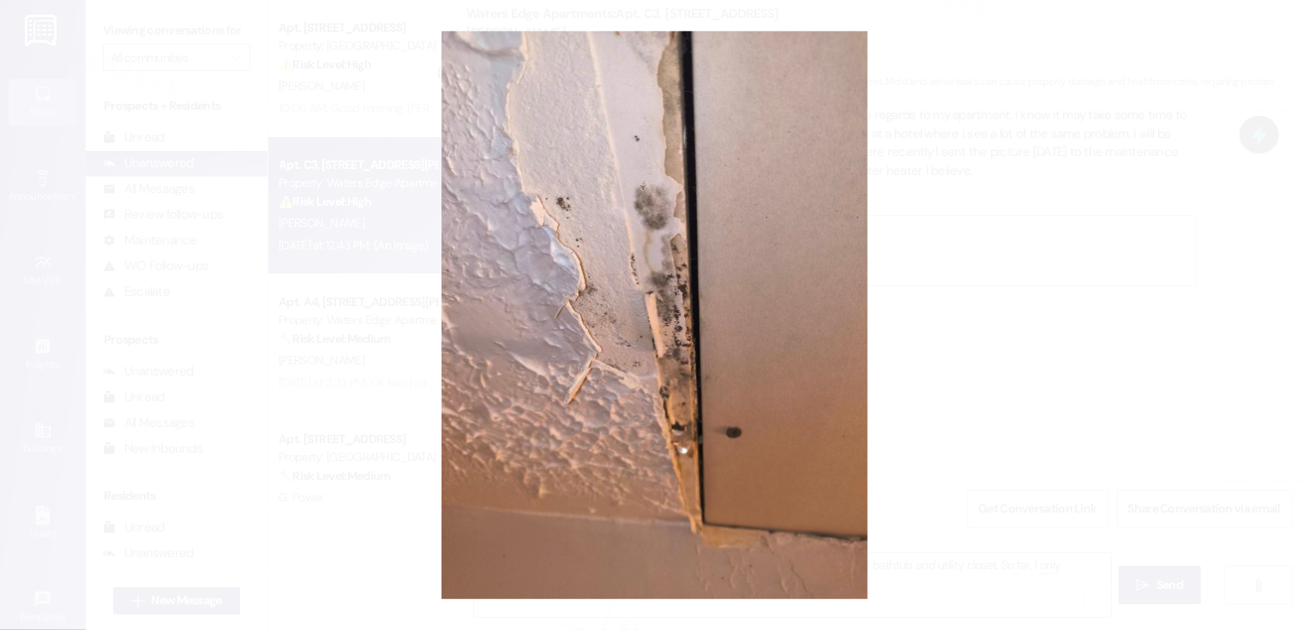
click at [905, 375] on button "Unzoom image" at bounding box center [654, 315] width 1309 height 630
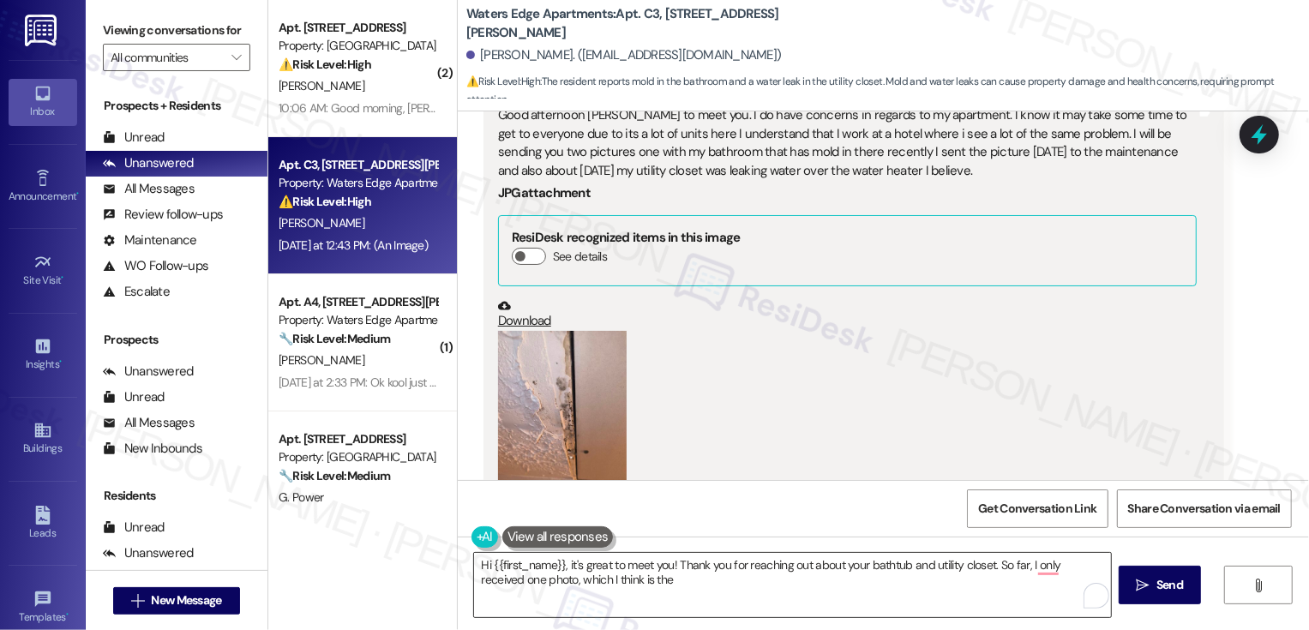
click at [702, 603] on textarea "Hi {{first_name}}, it's great to meet you! Thank you for reaching out about you…" at bounding box center [792, 585] width 637 height 64
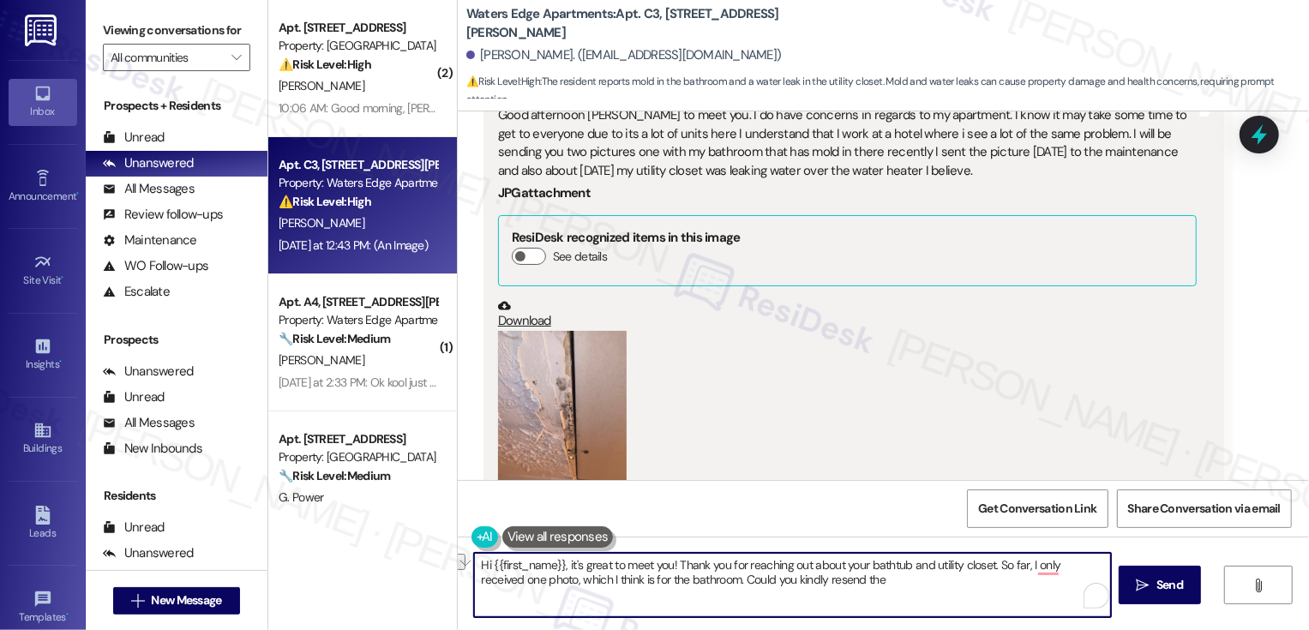
drag, startPoint x: 692, startPoint y: 581, endPoint x: 807, endPoint y: 592, distance: 115.4
click at [807, 592] on textarea "Hi {{first_name}}, it's great to meet you! Thank you for reaching out about you…" at bounding box center [792, 585] width 637 height 64
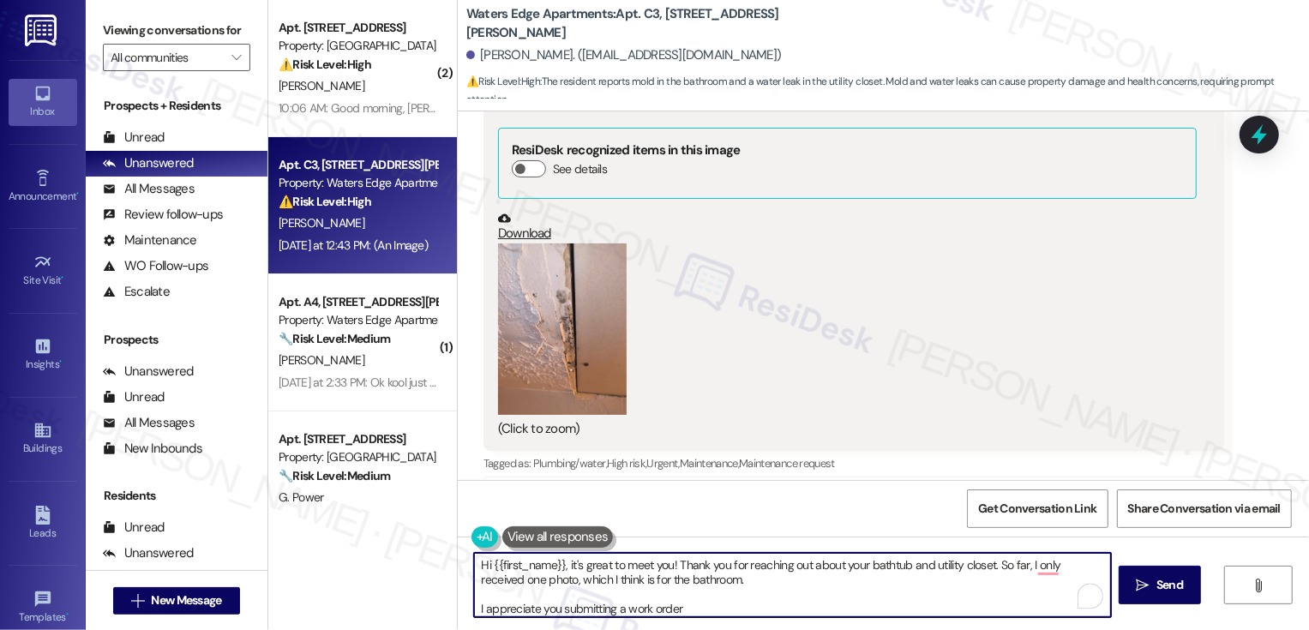
scroll to position [347, 0]
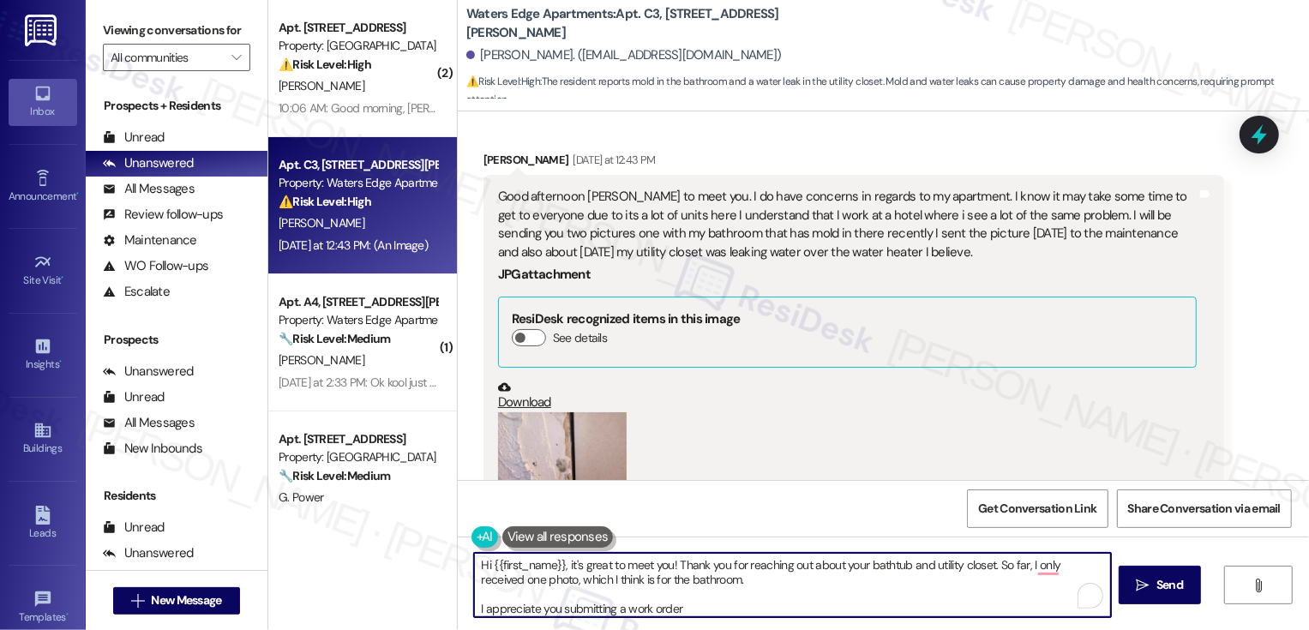
drag, startPoint x: 555, startPoint y: 606, endPoint x: 799, endPoint y: 606, distance: 243.5
click at [799, 606] on textarea "Hi {{first_name}}, it's great to meet you! Thank you for reaching out about you…" at bounding box center [792, 585] width 637 height 64
paste textarea "’s great to meet you! Thank you for reaching out about your bathtub and utility…"
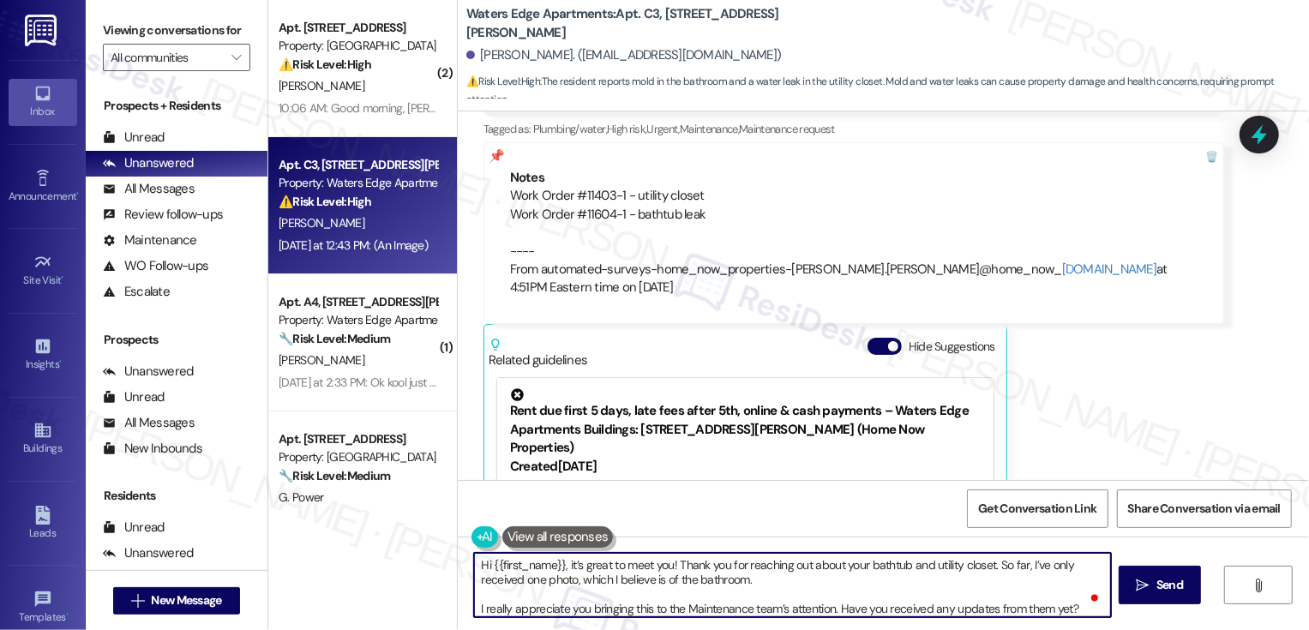
scroll to position [840, 0]
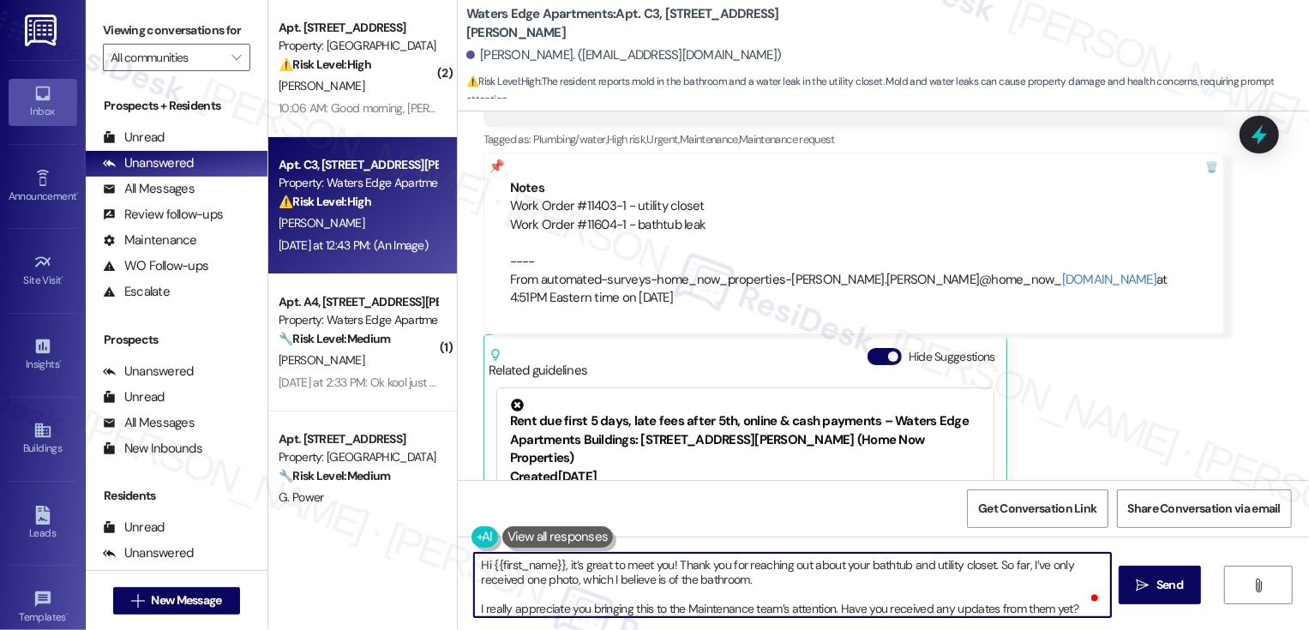
click at [874, 563] on textarea "Hi {{first_name}}, it’s great to meet you! Thank you for reaching out about you…" at bounding box center [792, 585] width 637 height 64
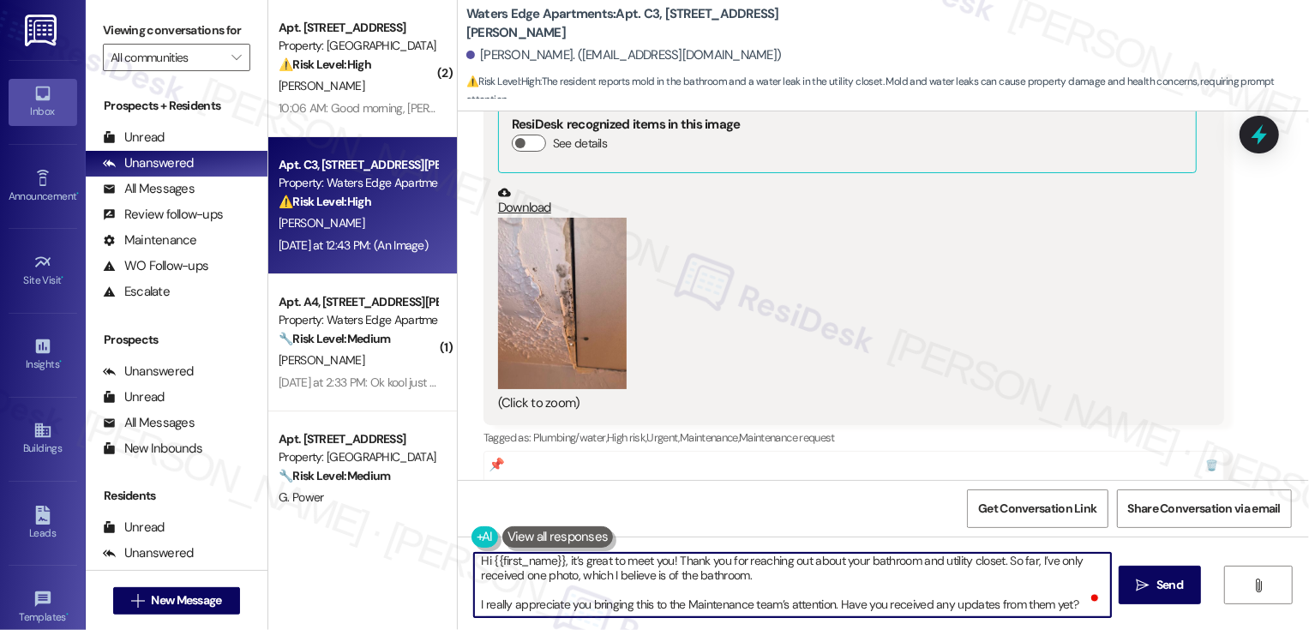
scroll to position [4, 0]
click at [1145, 602] on button " Send" at bounding box center [1160, 585] width 83 height 39
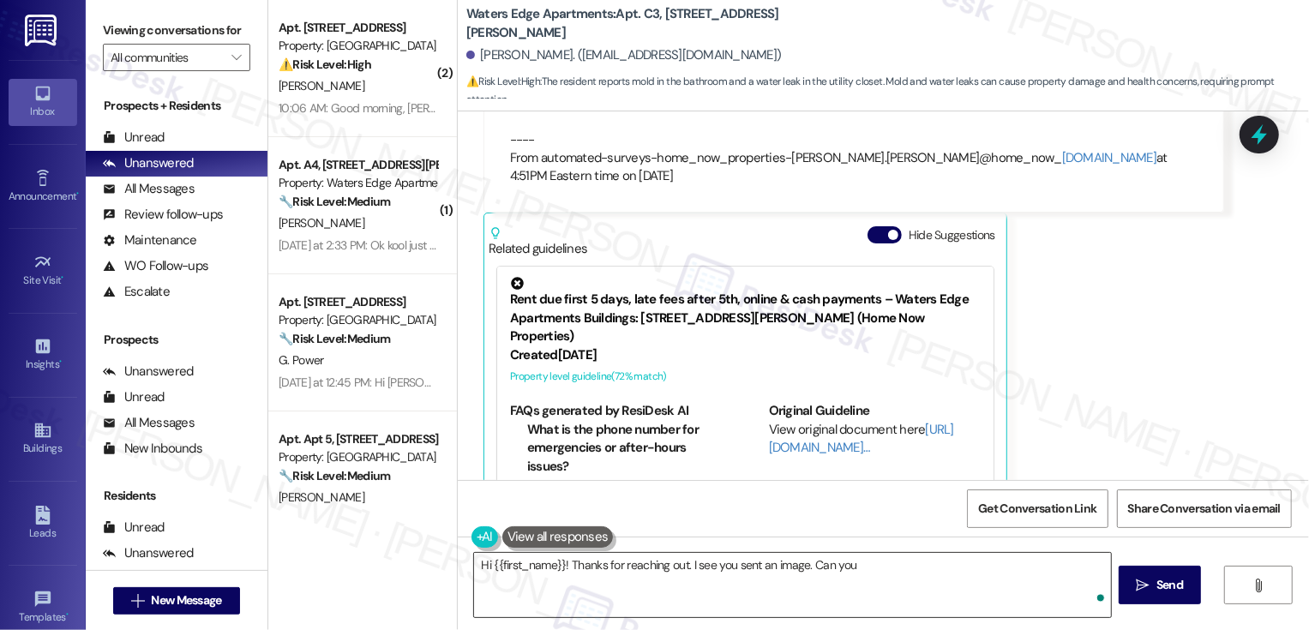
scroll to position [1008, 0]
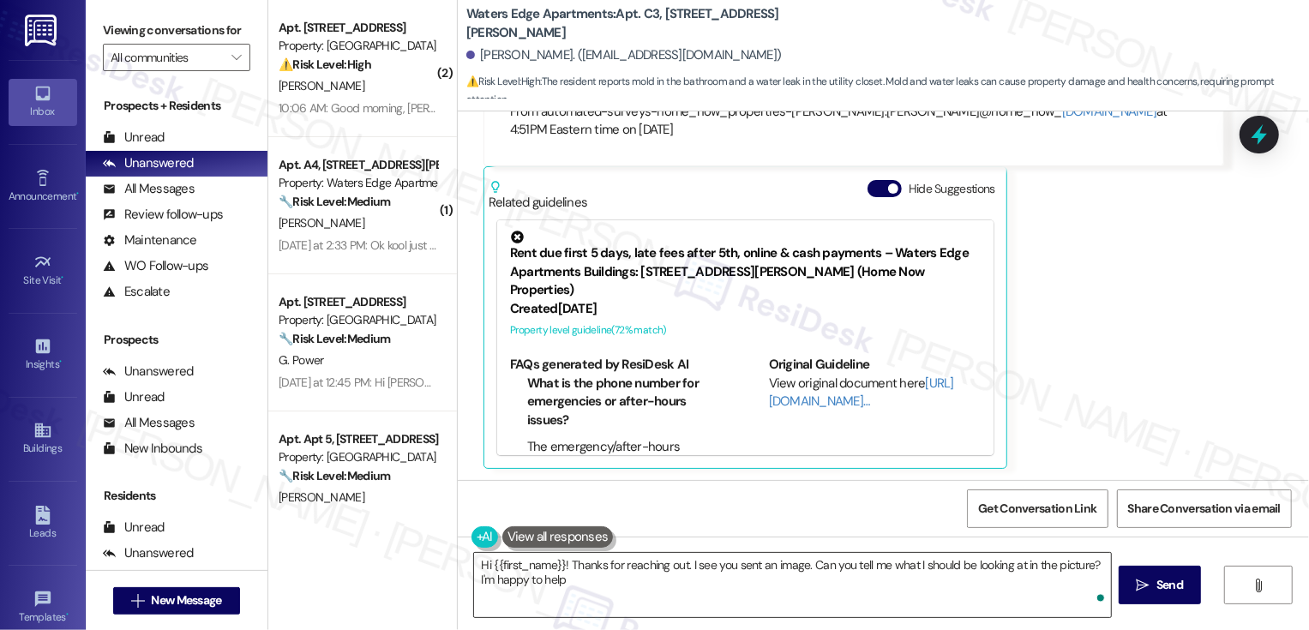
type textarea "Hi {{first_name}}! Thanks for reaching out. I see you sent an image. Can you te…"
